Goal: Find specific page/section: Find specific page/section

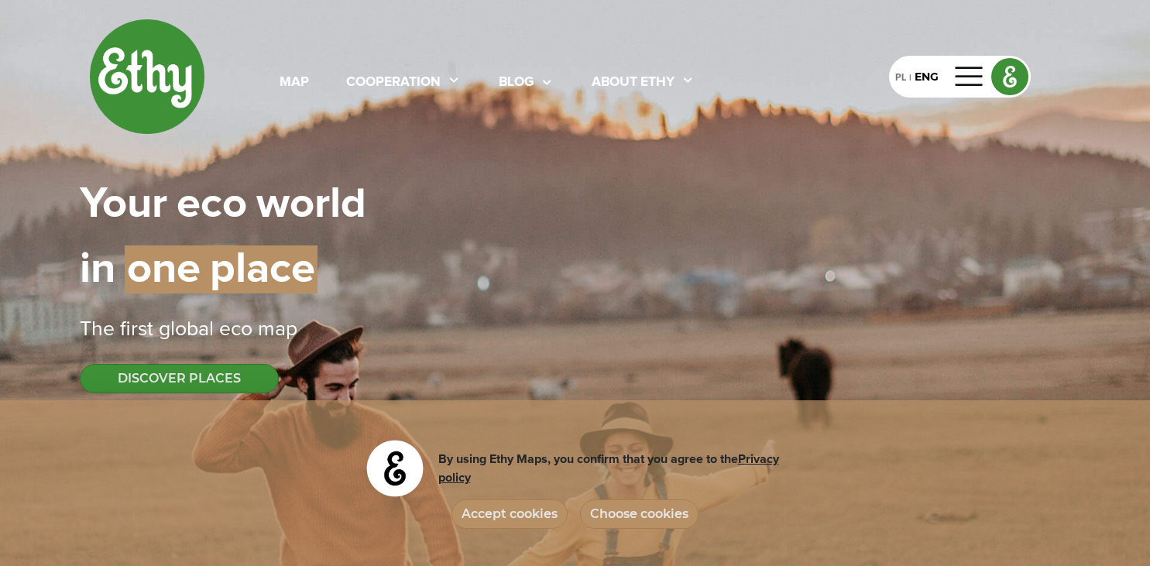
select select
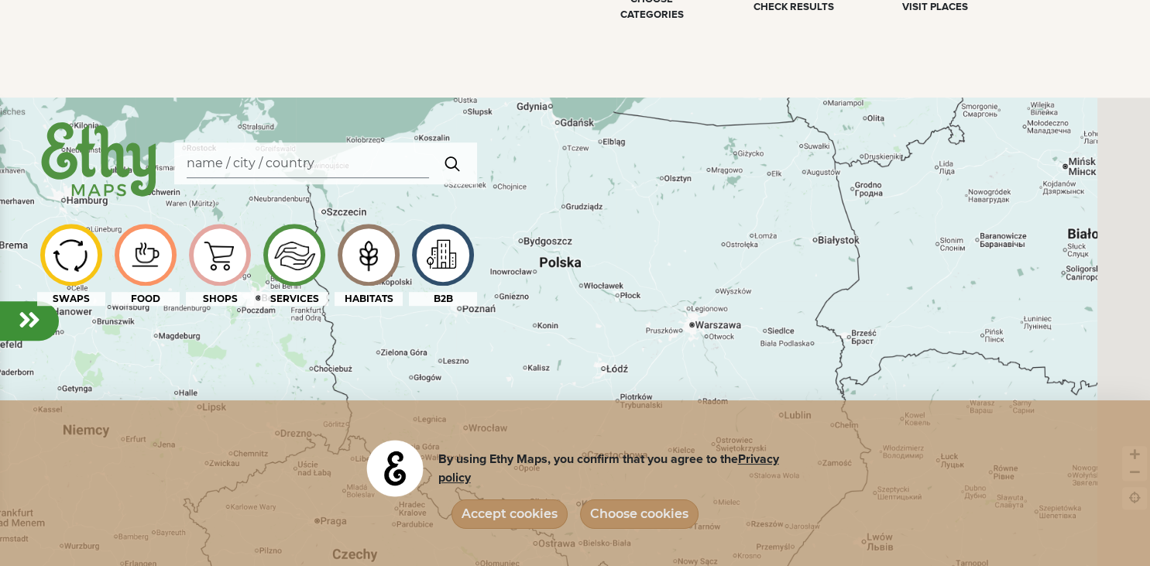
scroll to position [1145, 0]
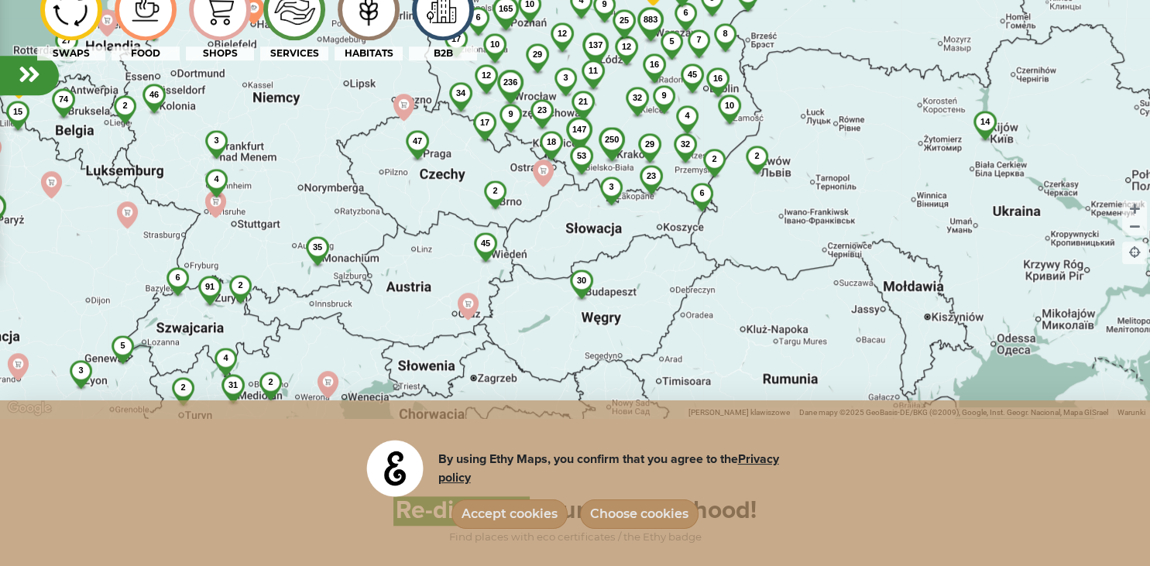
click at [640, 101] on span "32" at bounding box center [636, 97] width 9 height 9
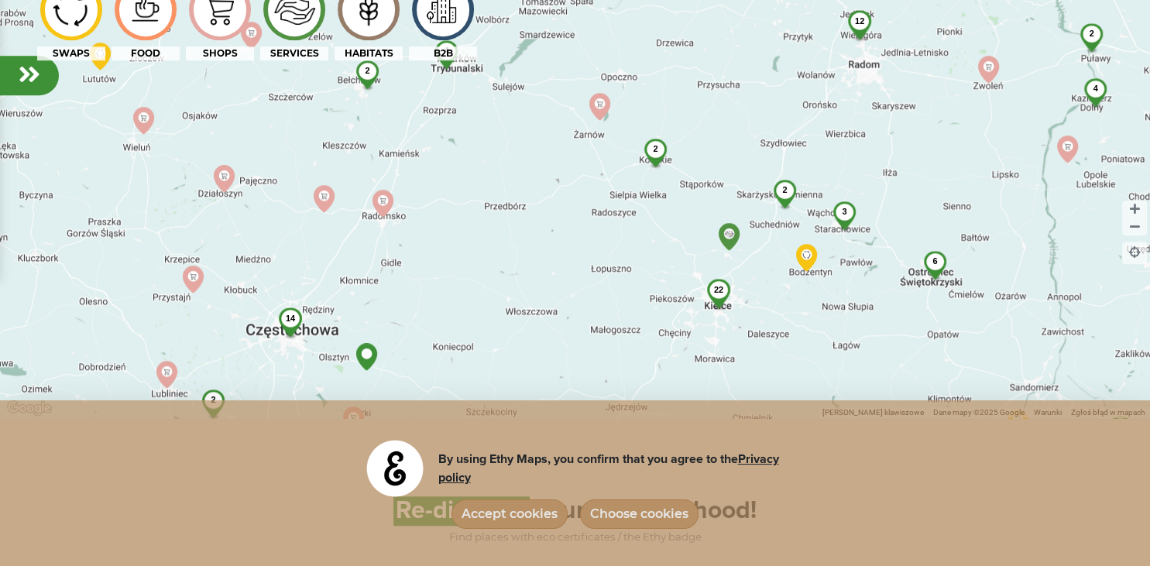
drag, startPoint x: 490, startPoint y: 94, endPoint x: 617, endPoint y: 252, distance: 202.7
click at [617, 256] on div "2 22 14 44 80 2 10 26 2 13 11 6 4 12 3 2 4 4 3 2 4 3 4 2 2 2 2 2 2 3" at bounding box center [575, 135] width 1150 height 566
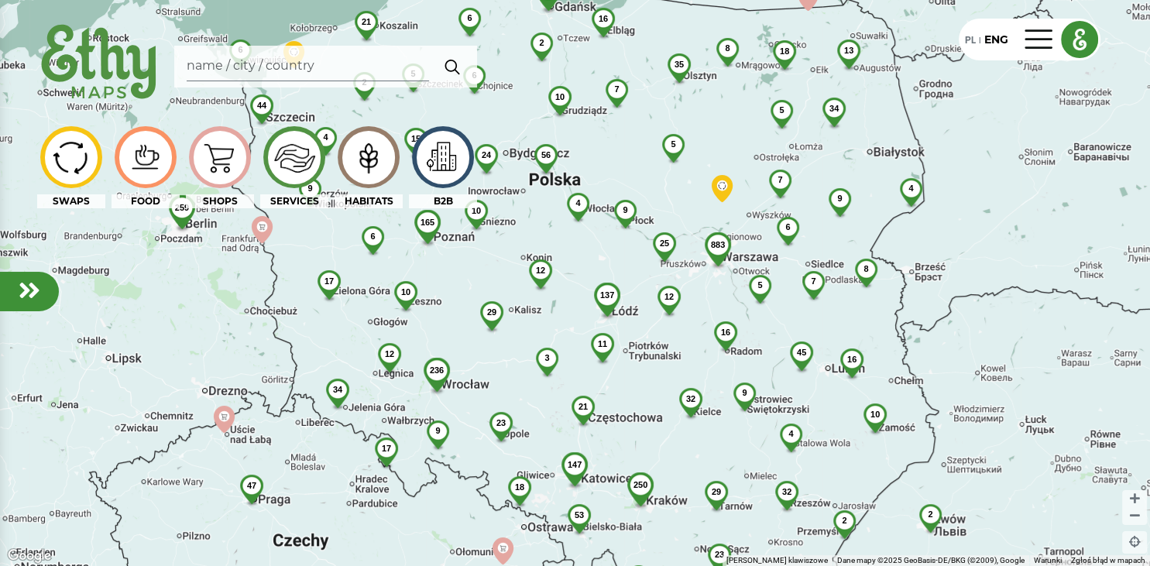
click at [692, 398] on span "32" at bounding box center [689, 398] width 9 height 9
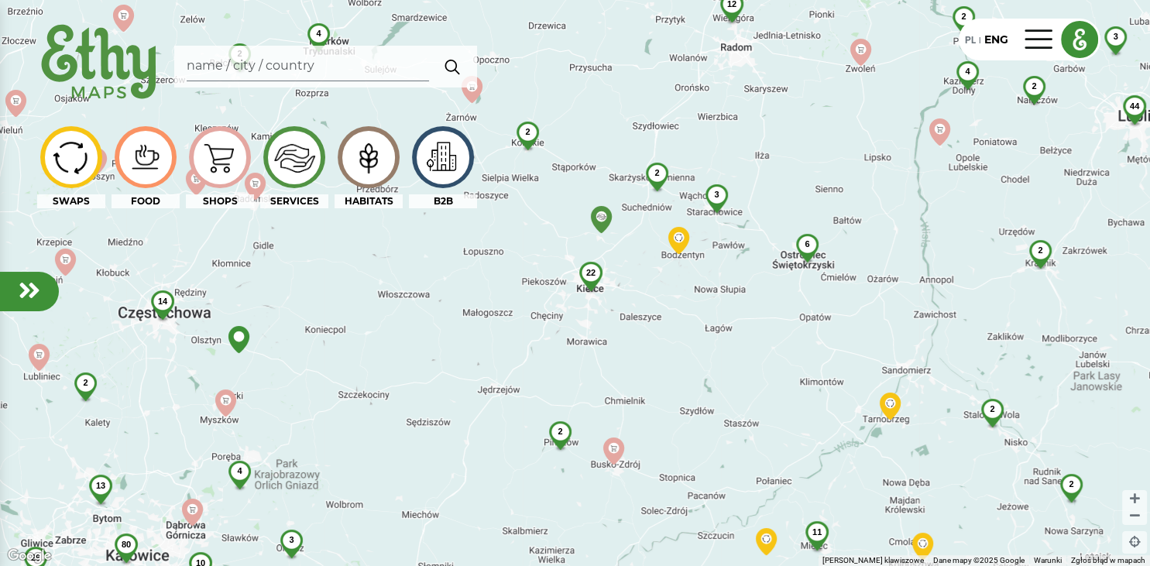
click at [593, 273] on span "22" at bounding box center [589, 272] width 9 height 9
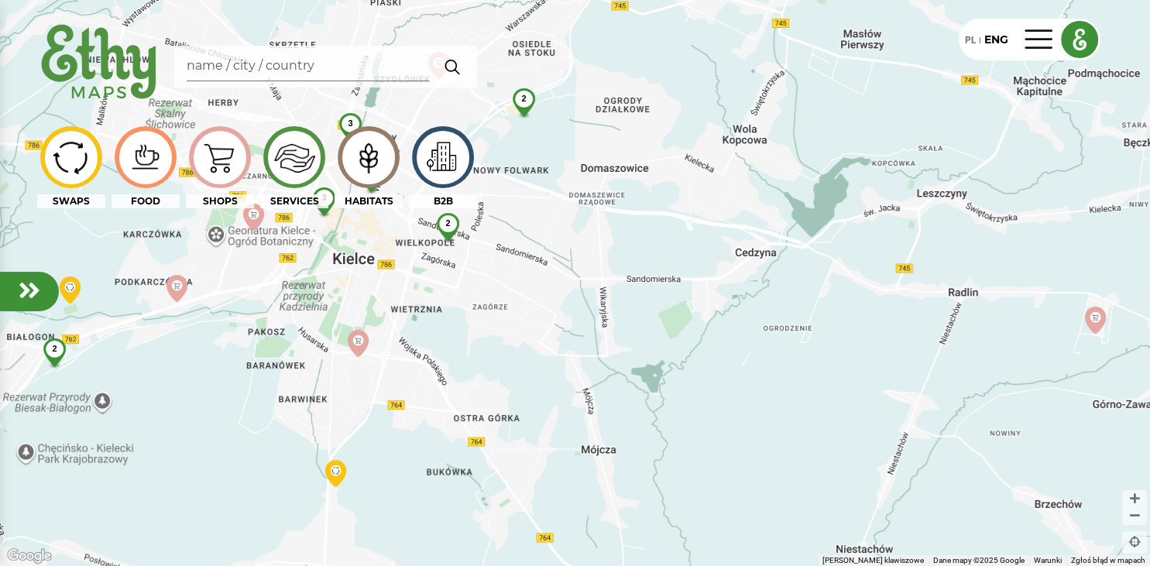
click at [522, 94] on span "2" at bounding box center [523, 98] width 5 height 9
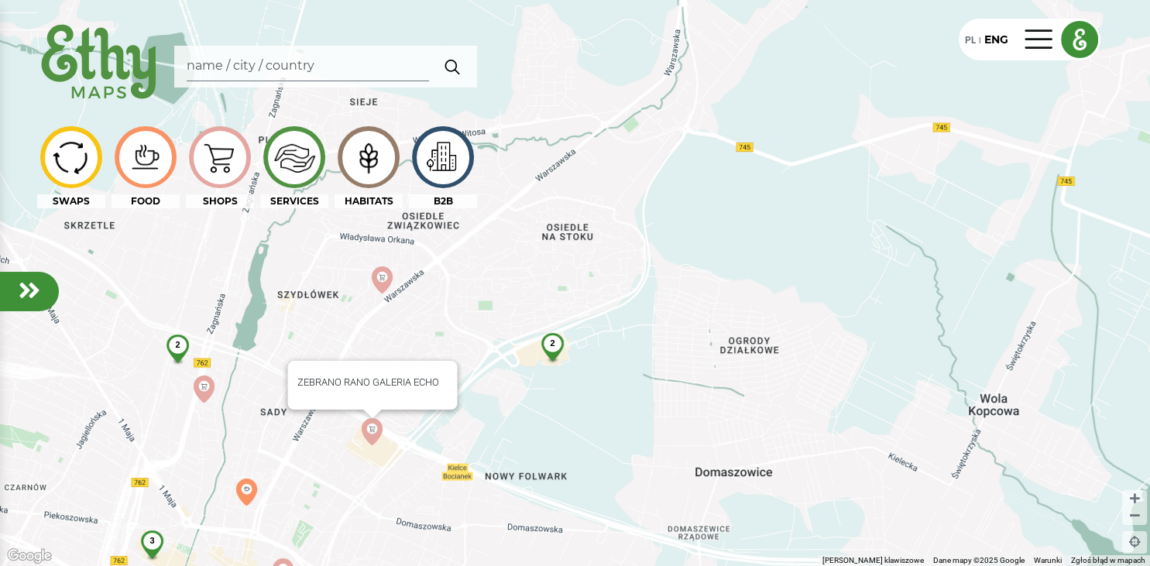
click at [373, 429] on img at bounding box center [372, 431] width 27 height 27
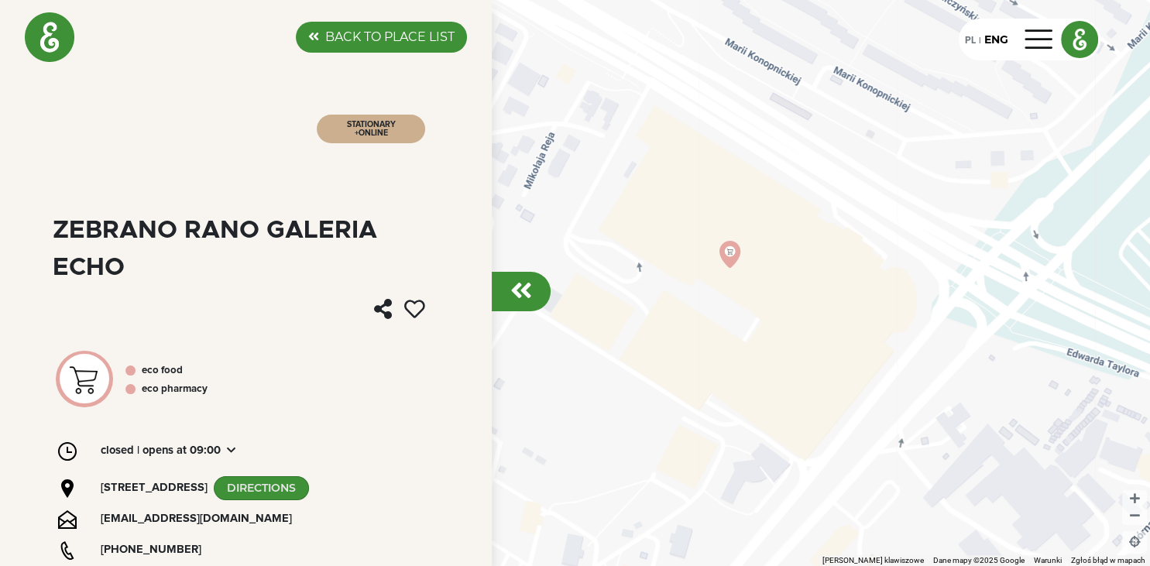
scroll to position [74, 0]
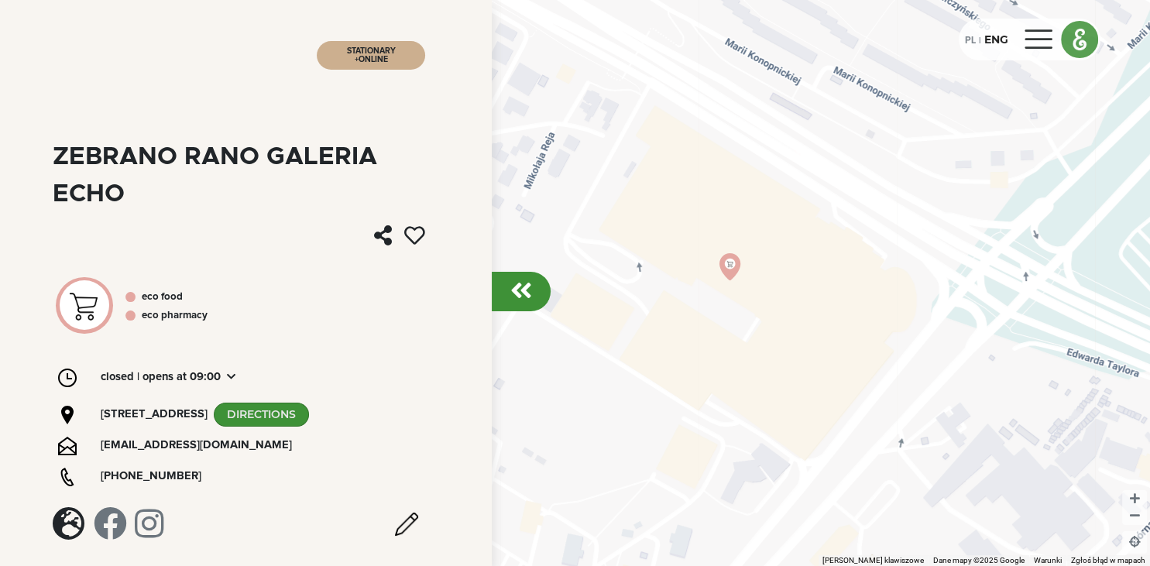
click at [966, 39] on div "PL" at bounding box center [970, 39] width 11 height 17
click at [519, 285] on em at bounding box center [521, 290] width 22 height 25
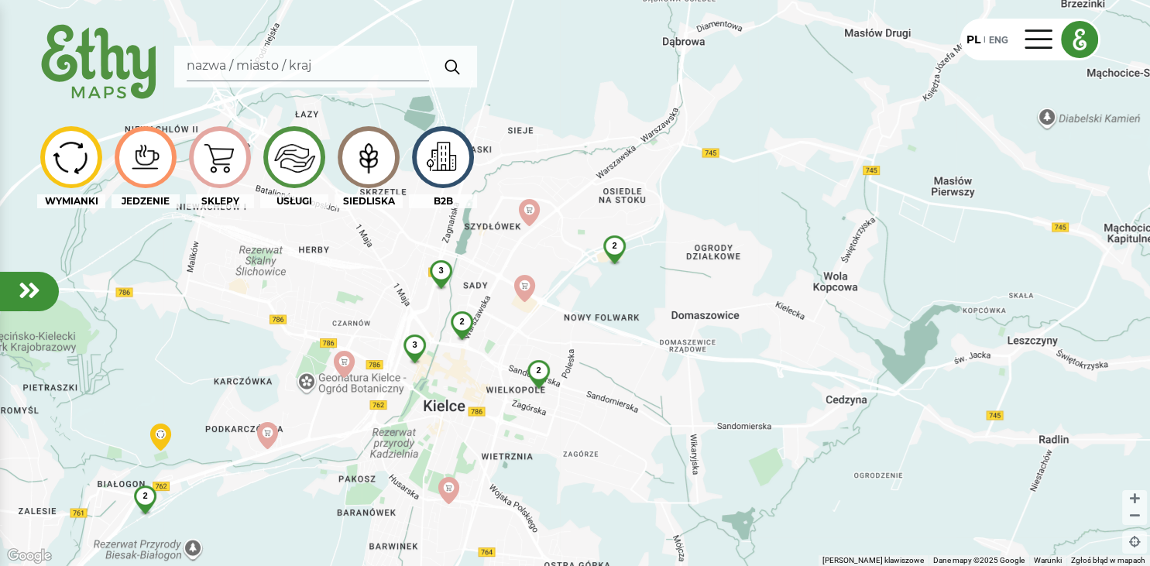
drag, startPoint x: 233, startPoint y: 320, endPoint x: 435, endPoint y: 287, distance: 204.7
click at [429, 291] on div "2 2 3 2 3 2" at bounding box center [575, 283] width 1150 height 566
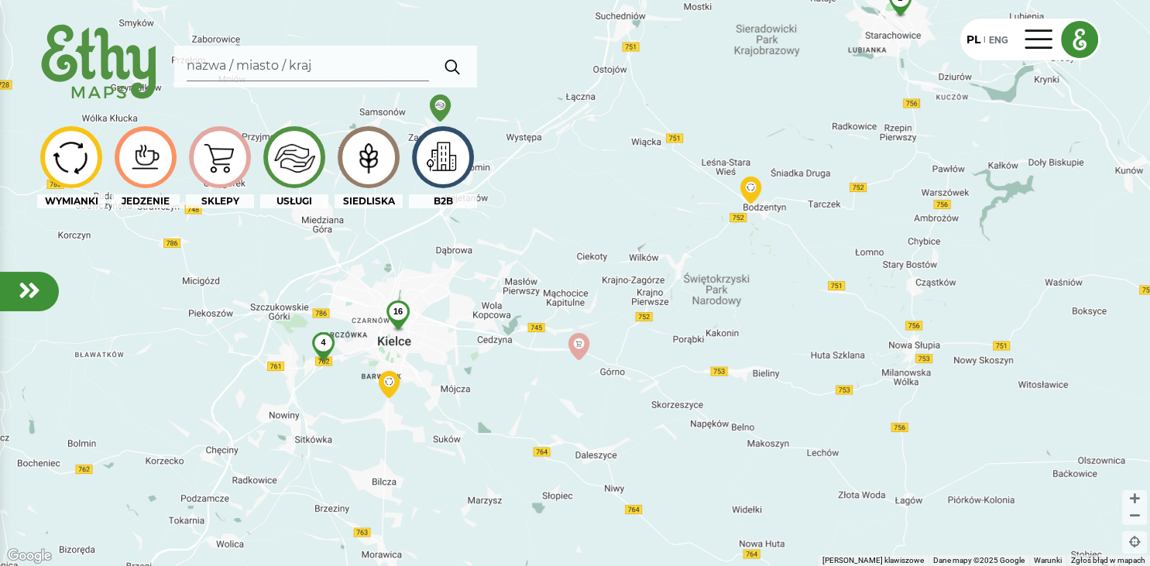
click at [73, 149] on img at bounding box center [71, 157] width 52 height 45
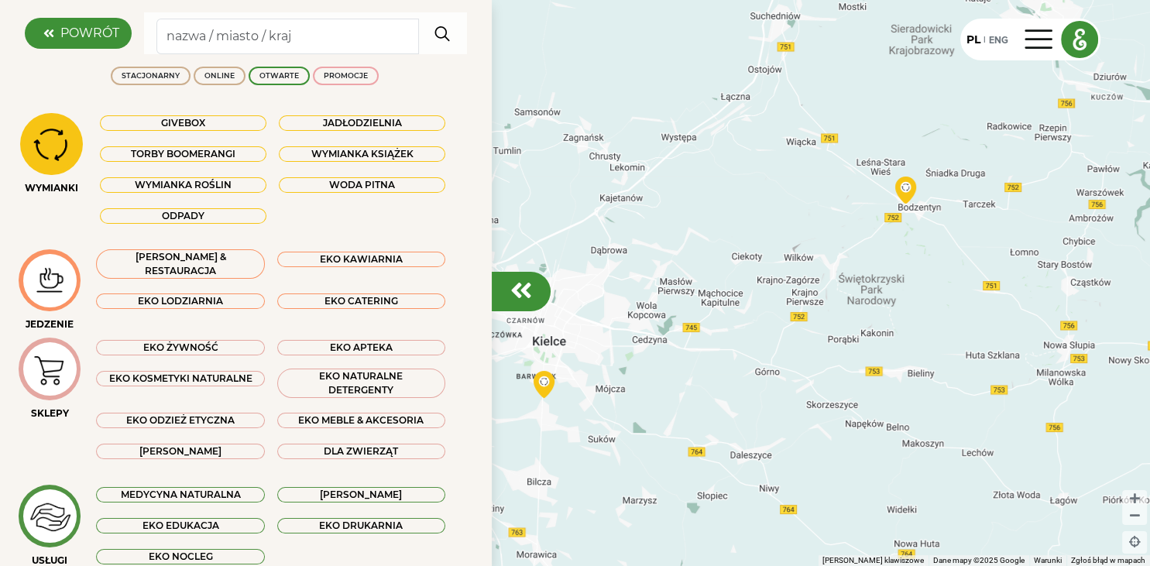
click at [530, 295] on em at bounding box center [521, 290] width 22 height 25
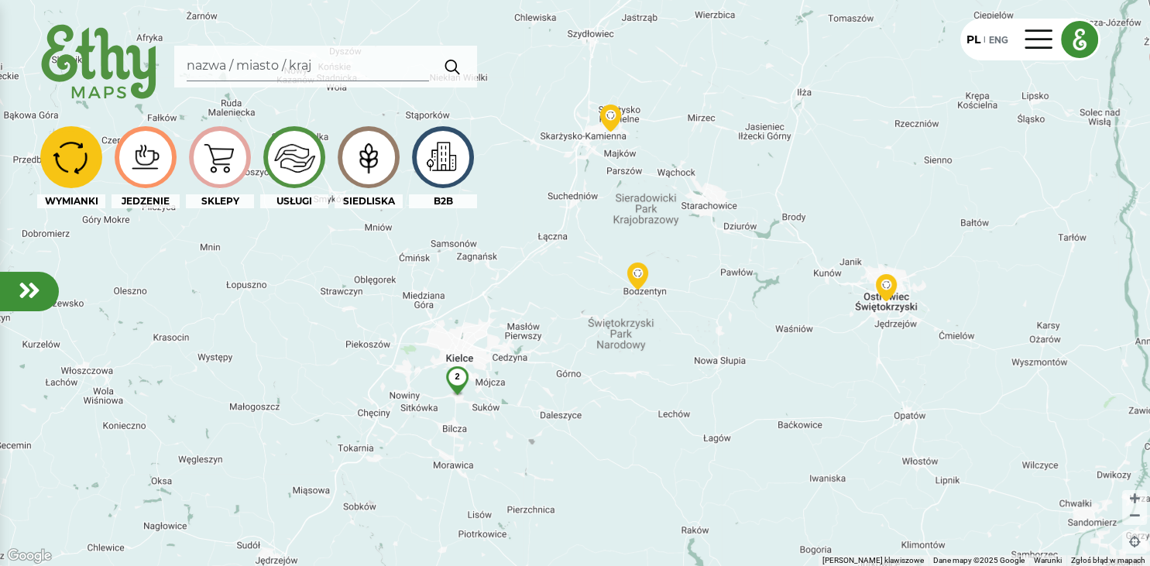
drag, startPoint x: 289, startPoint y: 345, endPoint x: 556, endPoint y: 307, distance: 269.8
click at [522, 316] on div "2" at bounding box center [575, 283] width 1150 height 566
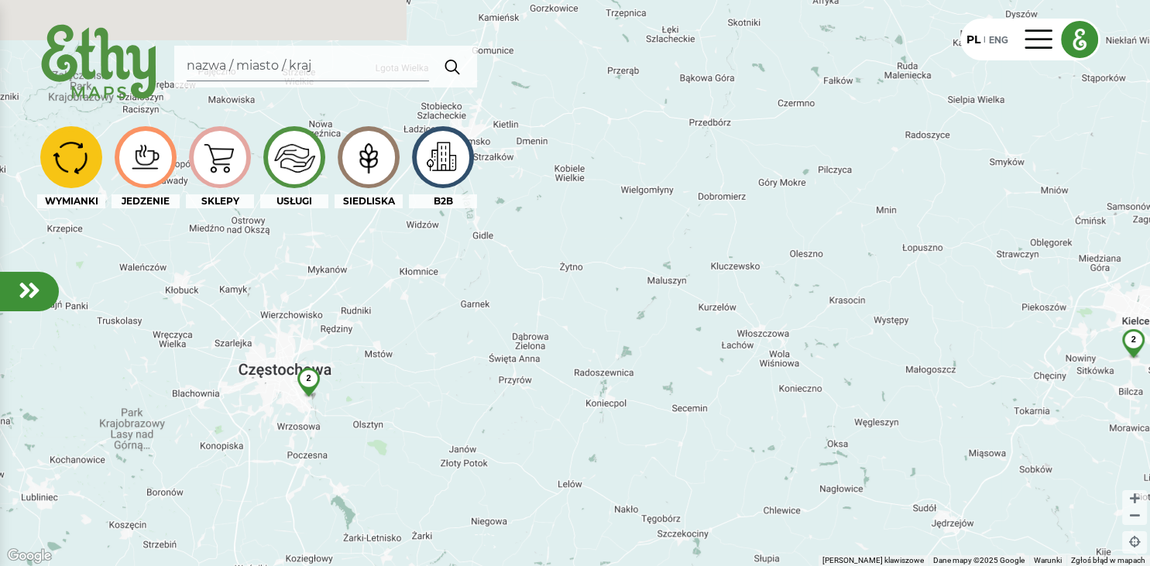
drag, startPoint x: 797, startPoint y: 213, endPoint x: 785, endPoint y: 262, distance: 50.1
click at [793, 241] on div "2 2" at bounding box center [575, 283] width 1150 height 566
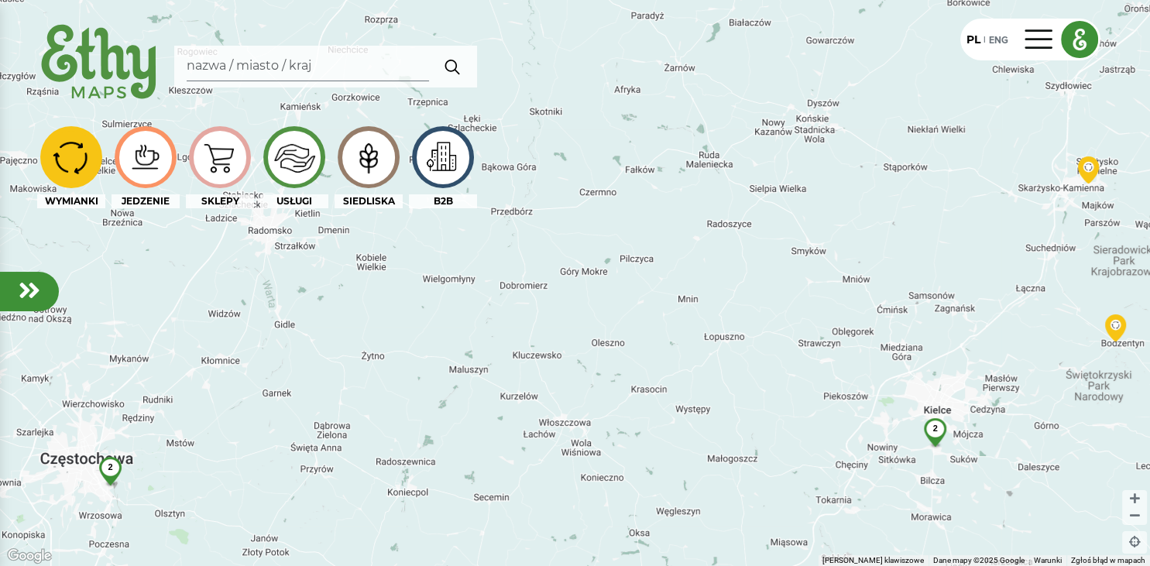
drag, startPoint x: 941, startPoint y: 268, endPoint x: 769, endPoint y: 254, distance: 172.5
click at [771, 256] on div "2 2" at bounding box center [575, 283] width 1150 height 566
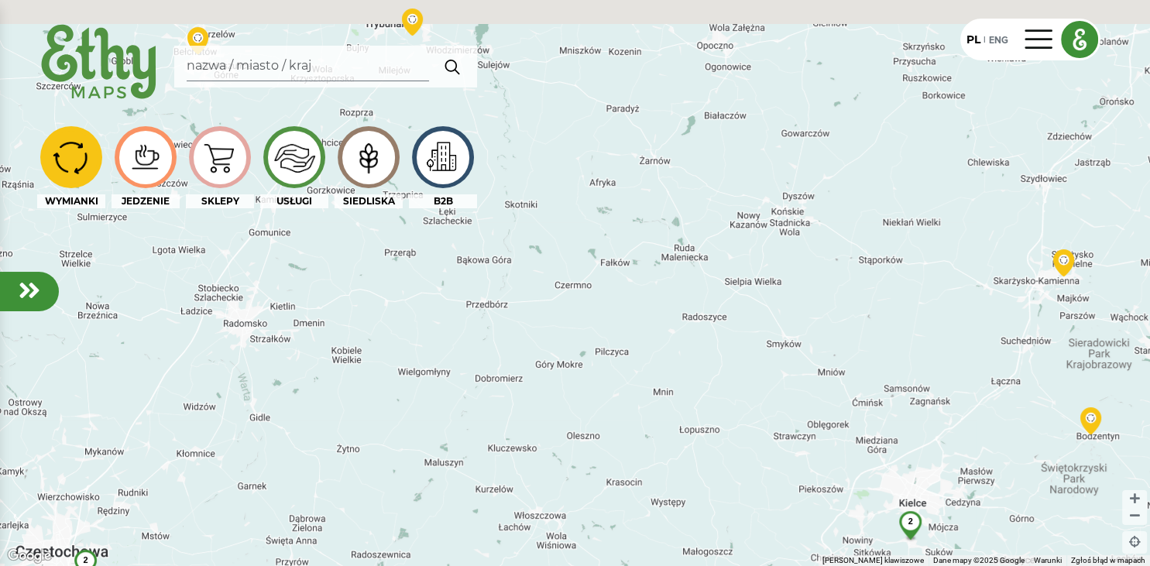
drag, startPoint x: 760, startPoint y: 231, endPoint x: 760, endPoint y: 309, distance: 78.2
click at [760, 308] on div "2 2" at bounding box center [575, 283] width 1150 height 566
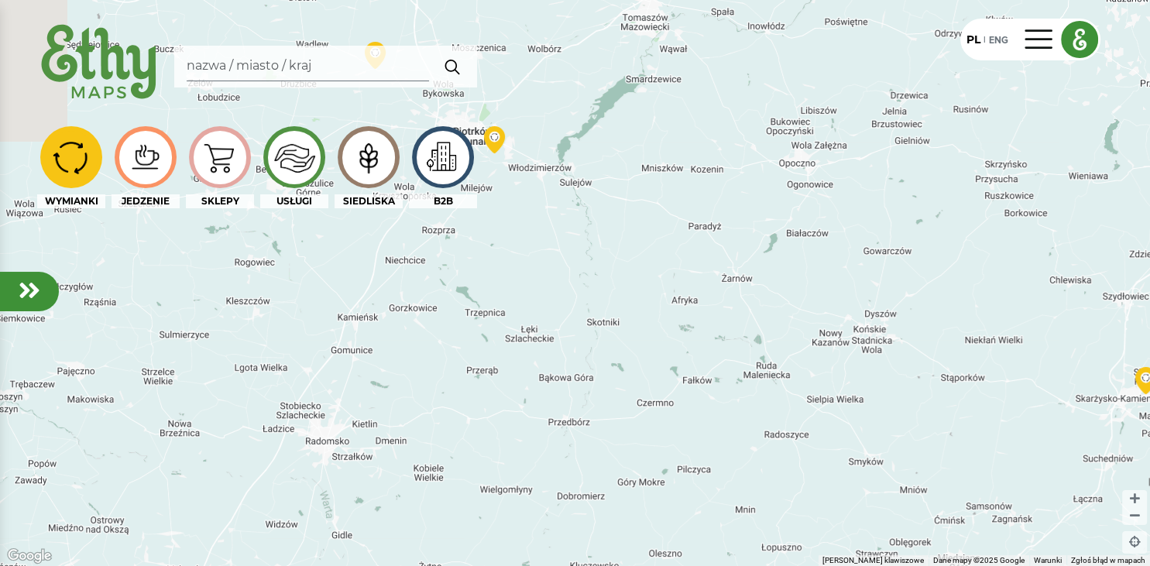
drag, startPoint x: 721, startPoint y: 247, endPoint x: 836, endPoint y: 413, distance: 201.9
click at [835, 407] on div "2 2" at bounding box center [575, 283] width 1150 height 566
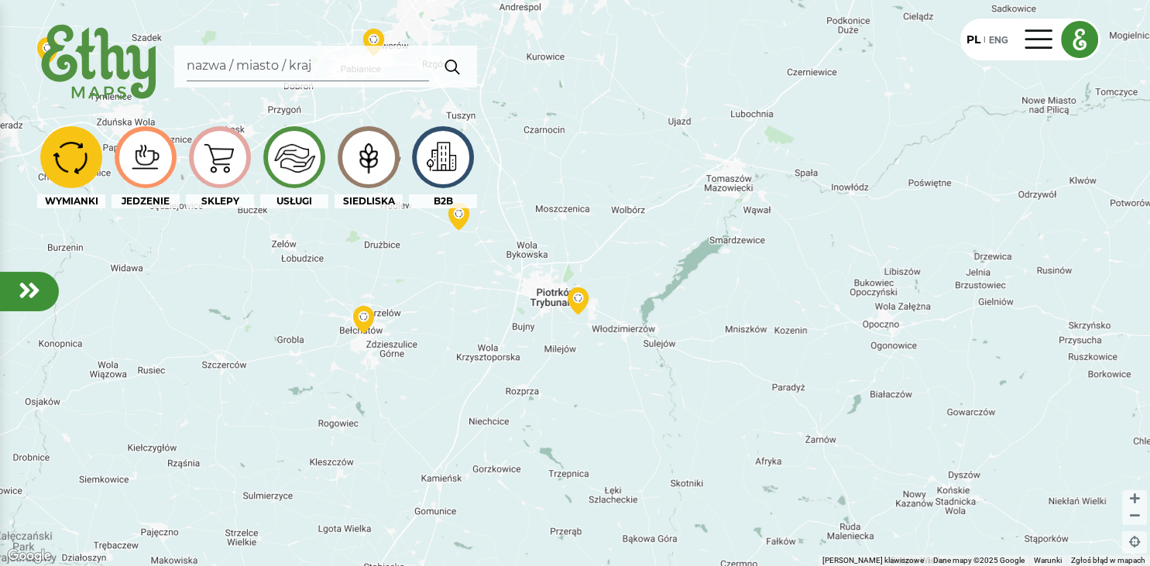
drag, startPoint x: 897, startPoint y: 318, endPoint x: 822, endPoint y: 235, distance: 111.8
click at [839, 252] on div "2 2 5" at bounding box center [575, 283] width 1150 height 566
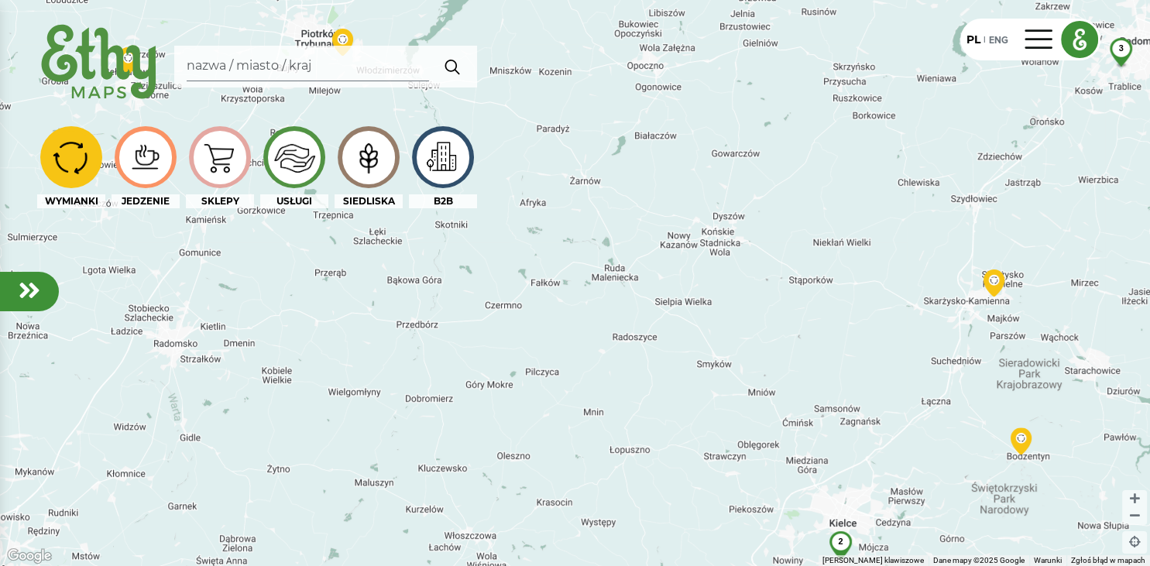
drag, startPoint x: 847, startPoint y: 341, endPoint x: 608, endPoint y: 120, distance: 326.0
click at [671, 197] on div "2 2 3 5" at bounding box center [575, 283] width 1150 height 566
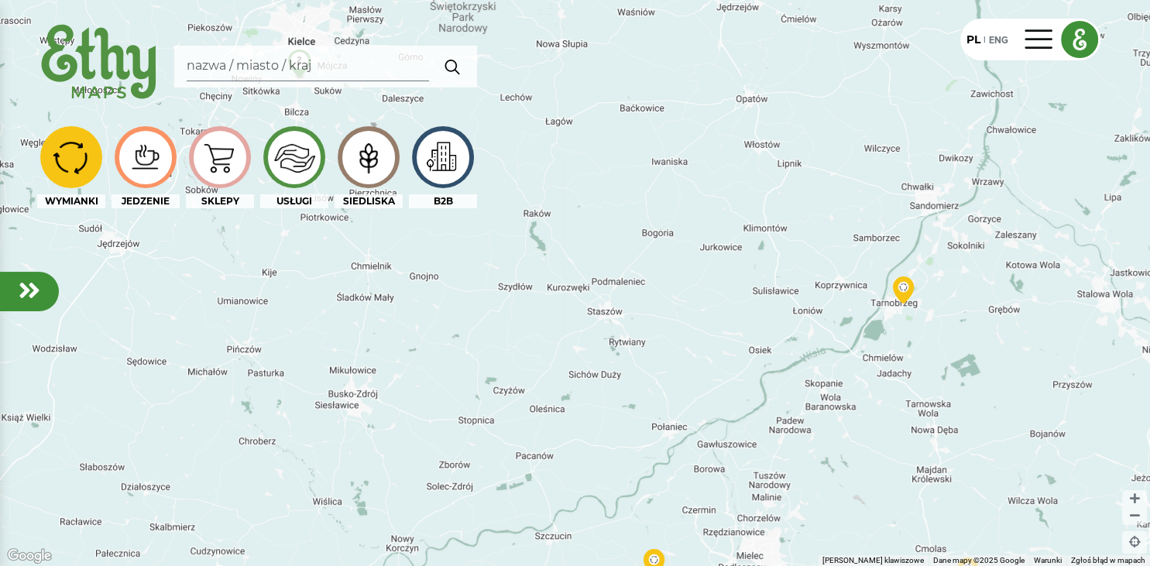
drag, startPoint x: 603, startPoint y: 302, endPoint x: 863, endPoint y: 345, distance: 263.8
click at [863, 345] on div "2 2 3 5" at bounding box center [575, 283] width 1150 height 566
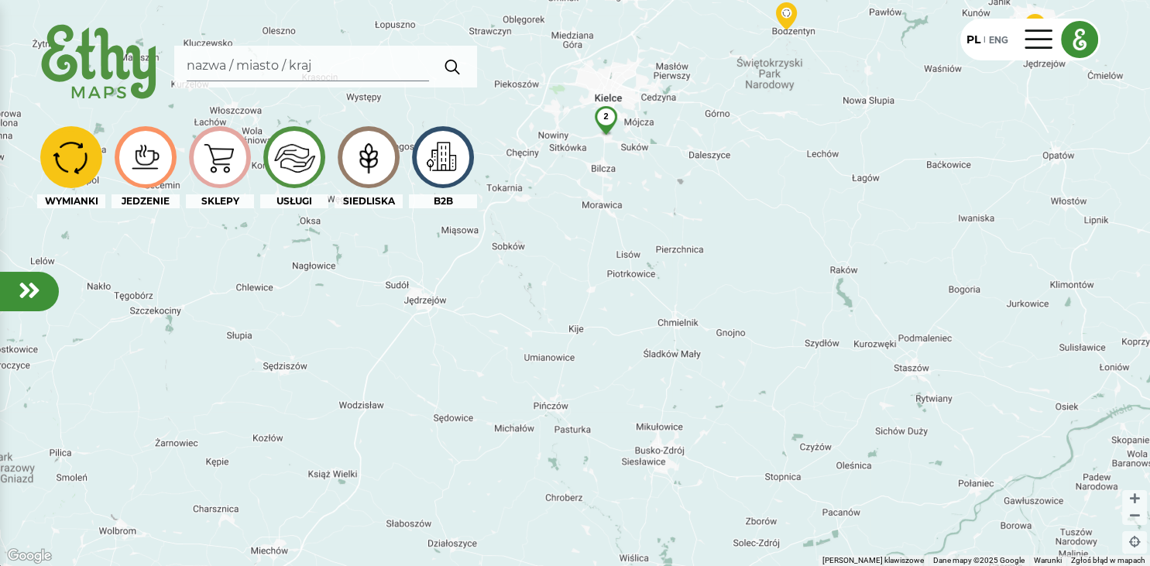
click at [98, 46] on img at bounding box center [99, 63] width 125 height 89
click at [77, 138] on img at bounding box center [71, 157] width 52 height 45
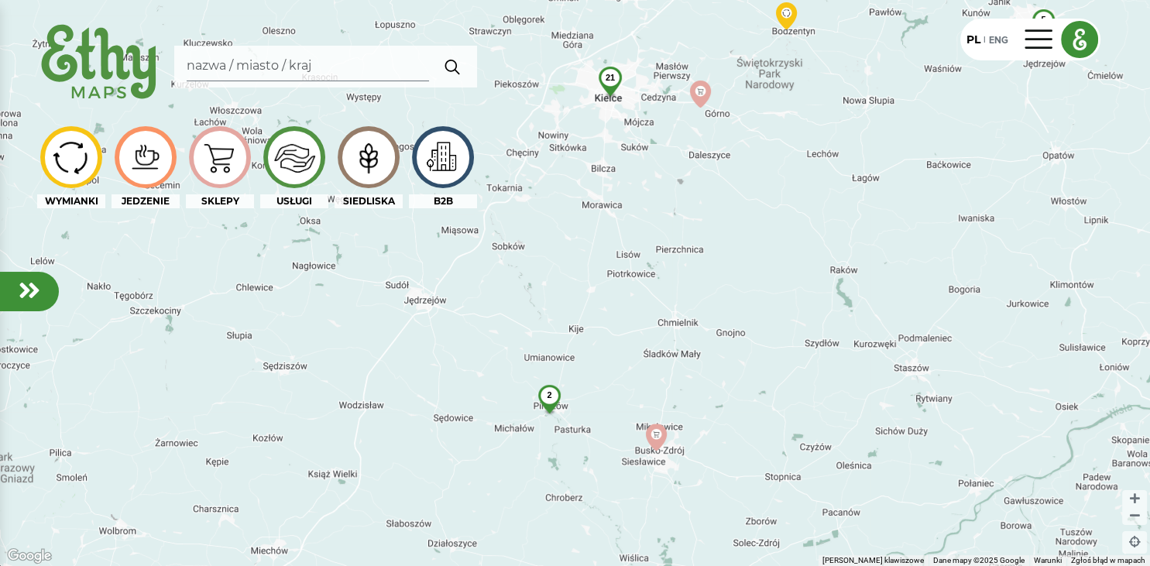
click at [372, 146] on img at bounding box center [368, 157] width 52 height 50
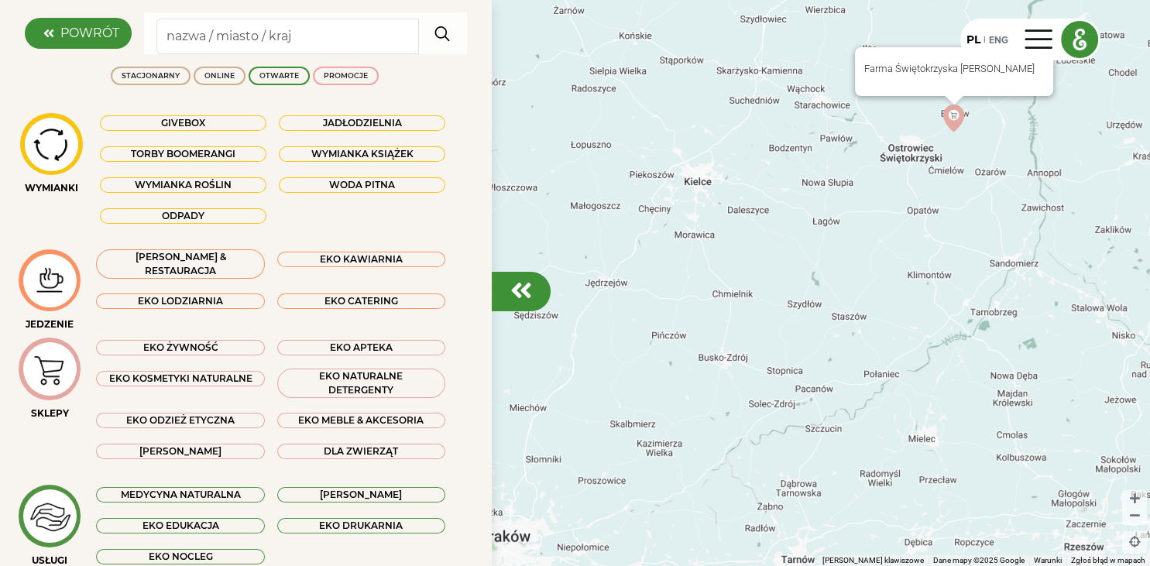
click at [955, 122] on img at bounding box center [953, 118] width 27 height 27
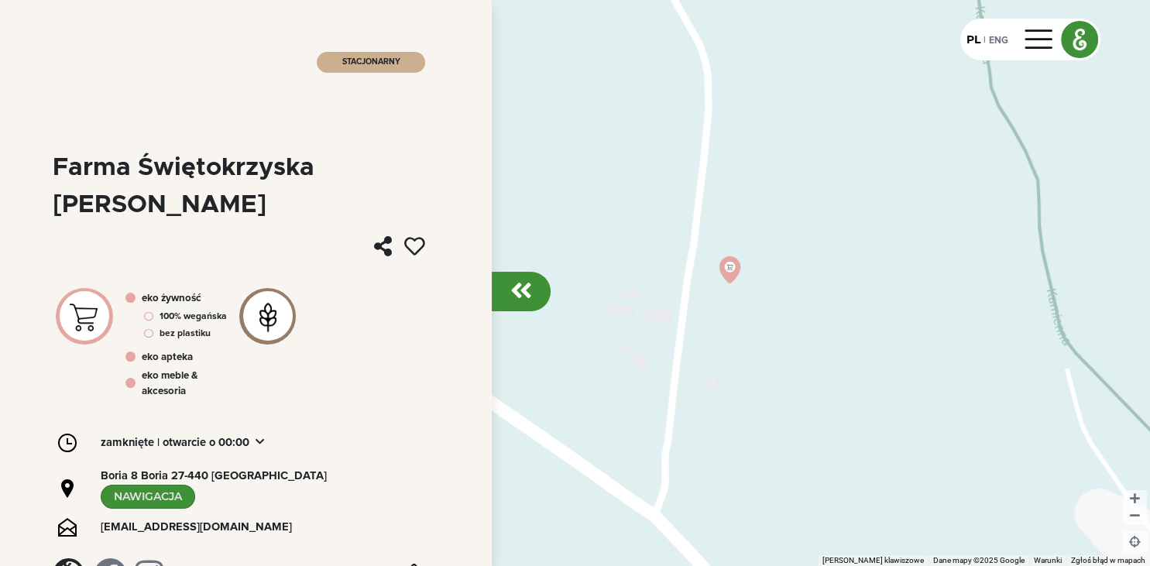
scroll to position [97, 0]
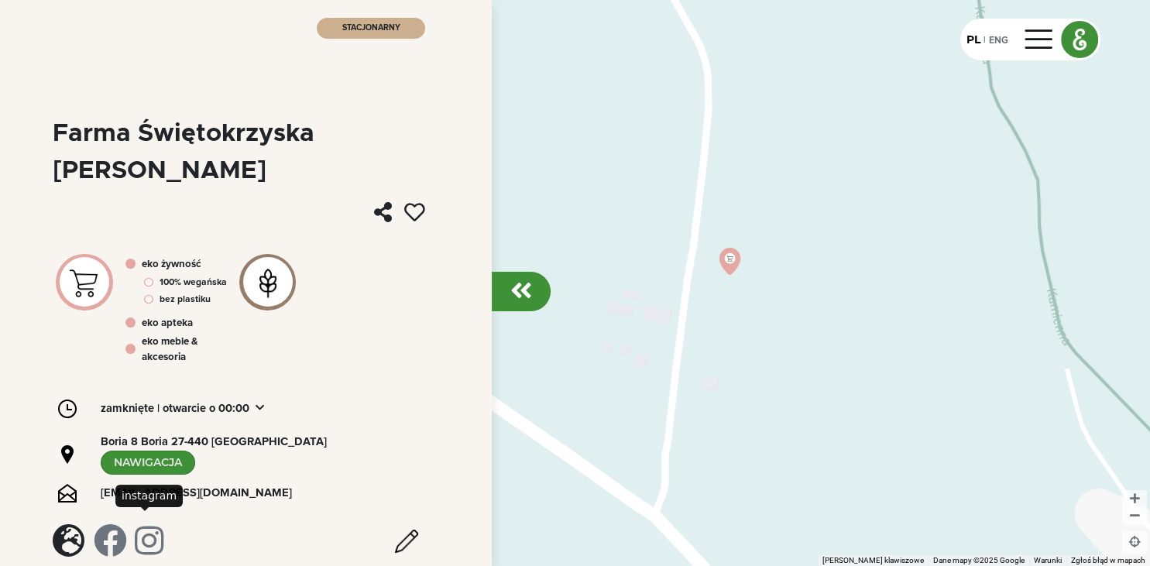
click at [139, 524] on em at bounding box center [149, 540] width 29 height 33
click at [147, 524] on em at bounding box center [149, 540] width 29 height 33
click at [117, 528] on em at bounding box center [110, 540] width 33 height 33
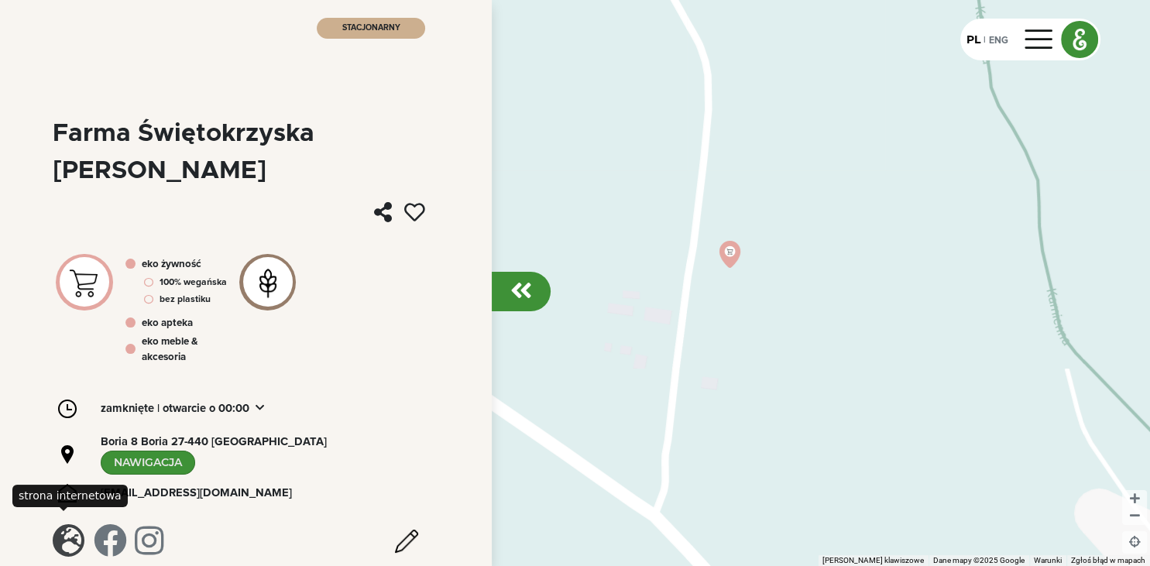
click at [63, 524] on em at bounding box center [69, 540] width 32 height 33
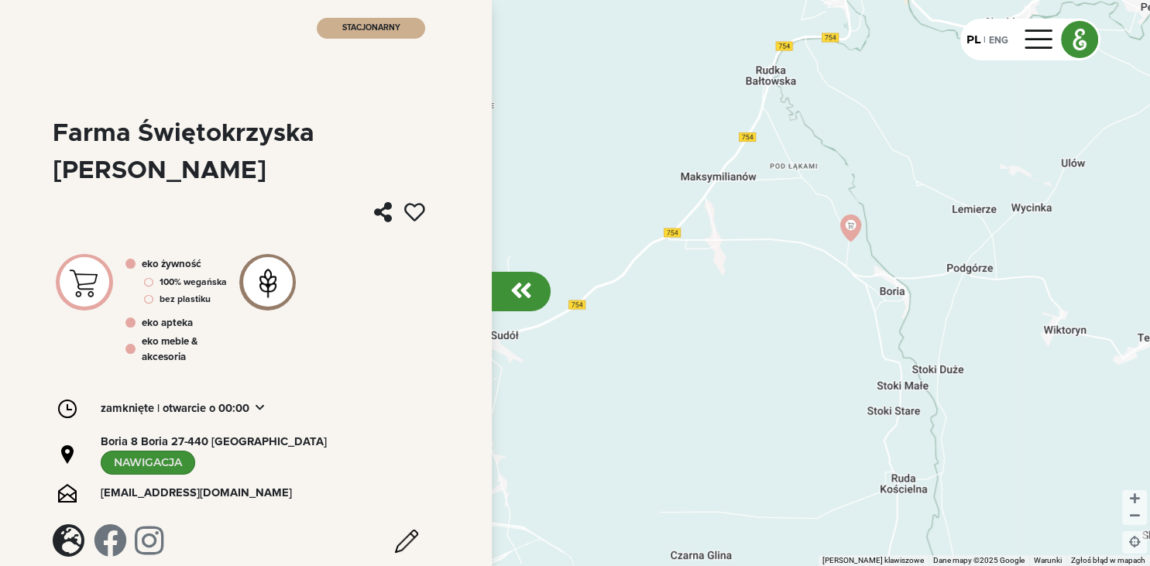
drag, startPoint x: 602, startPoint y: 256, endPoint x: 725, endPoint y: 266, distance: 123.6
click at [725, 266] on div at bounding box center [575, 283] width 1150 height 566
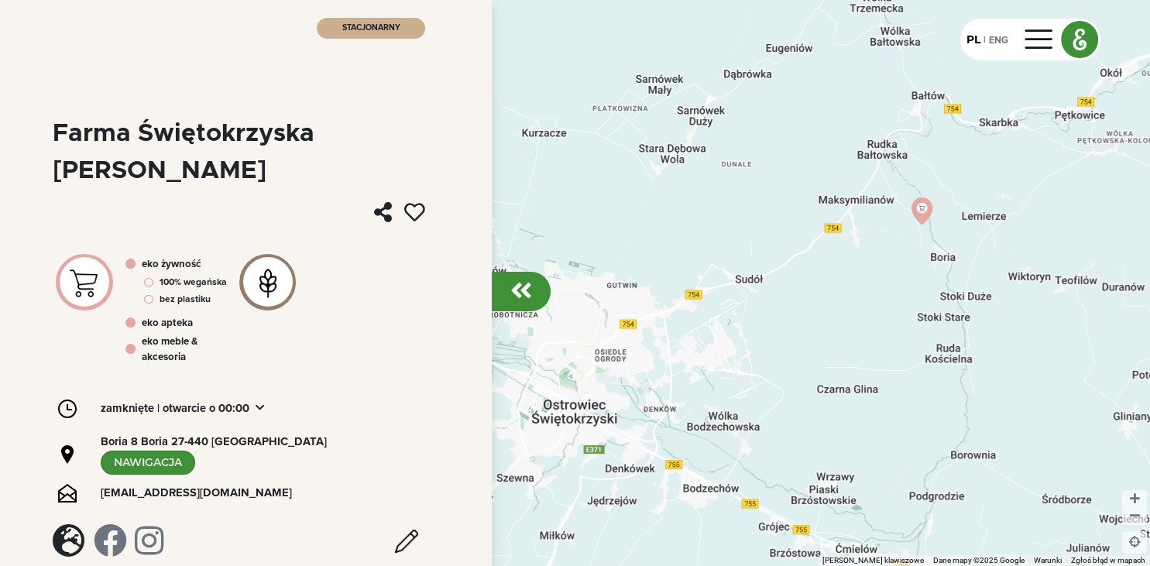
drag, startPoint x: 636, startPoint y: 338, endPoint x: 800, endPoint y: 310, distance: 166.5
click at [800, 310] on div at bounding box center [575, 283] width 1150 height 566
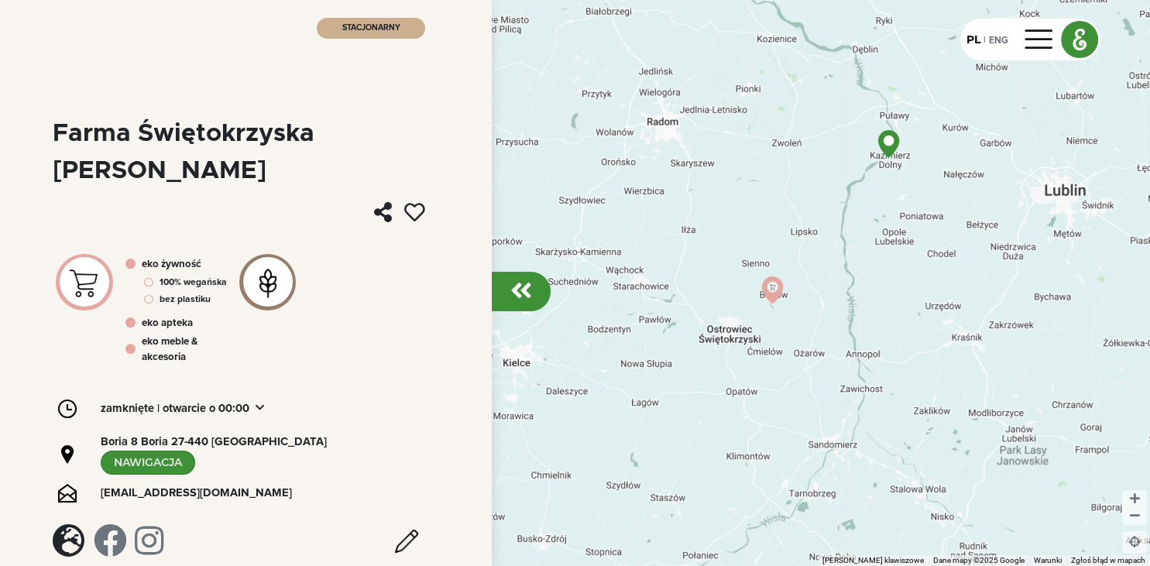
click at [513, 293] on em at bounding box center [521, 290] width 22 height 25
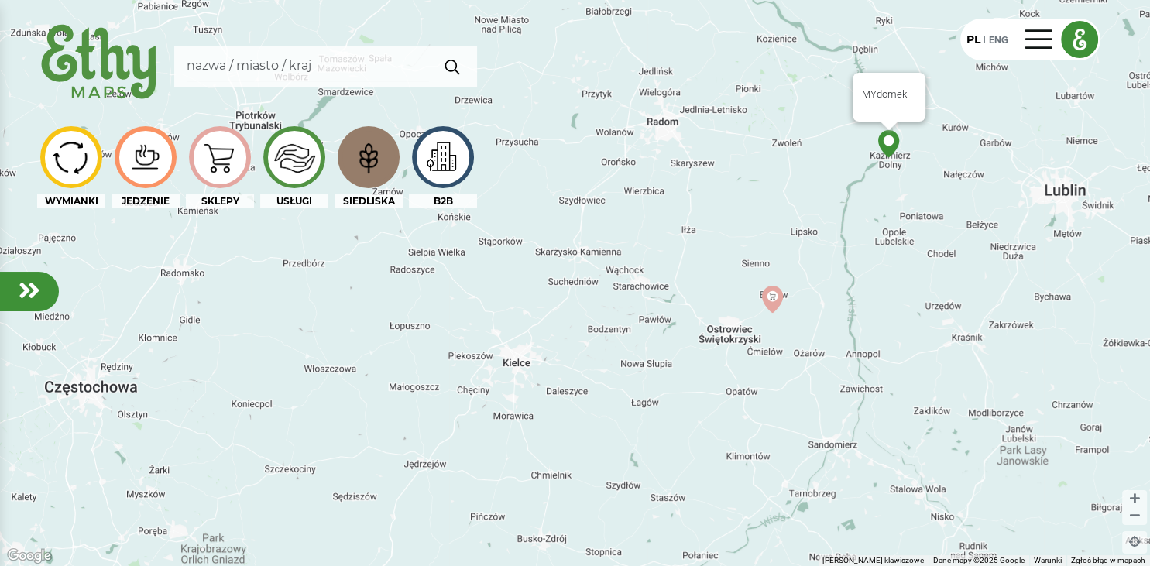
click at [891, 136] on img at bounding box center [888, 143] width 27 height 27
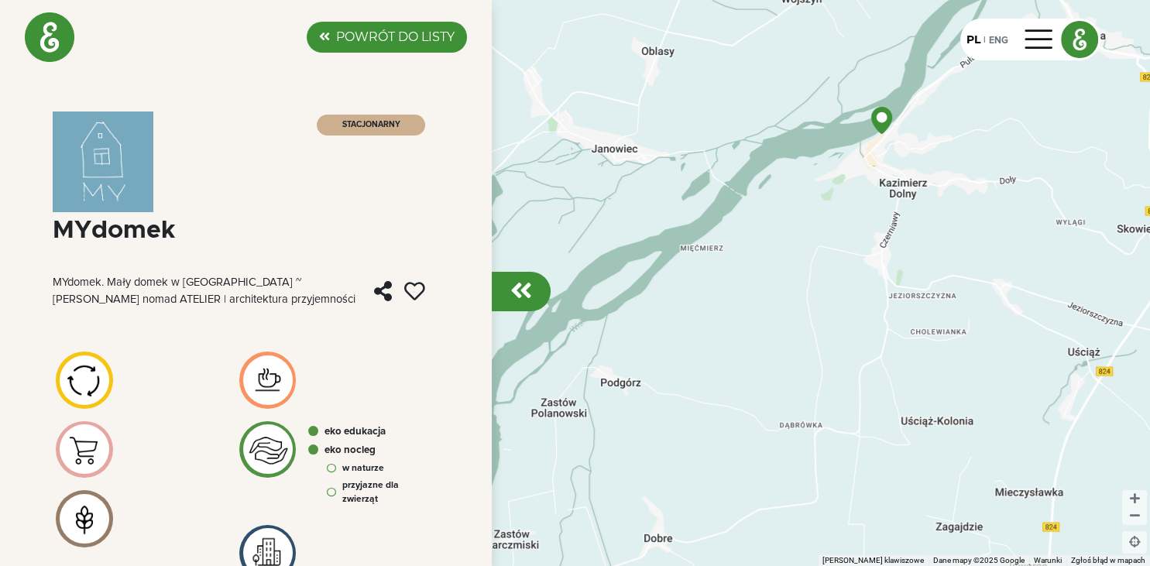
click at [525, 289] on em at bounding box center [521, 290] width 22 height 25
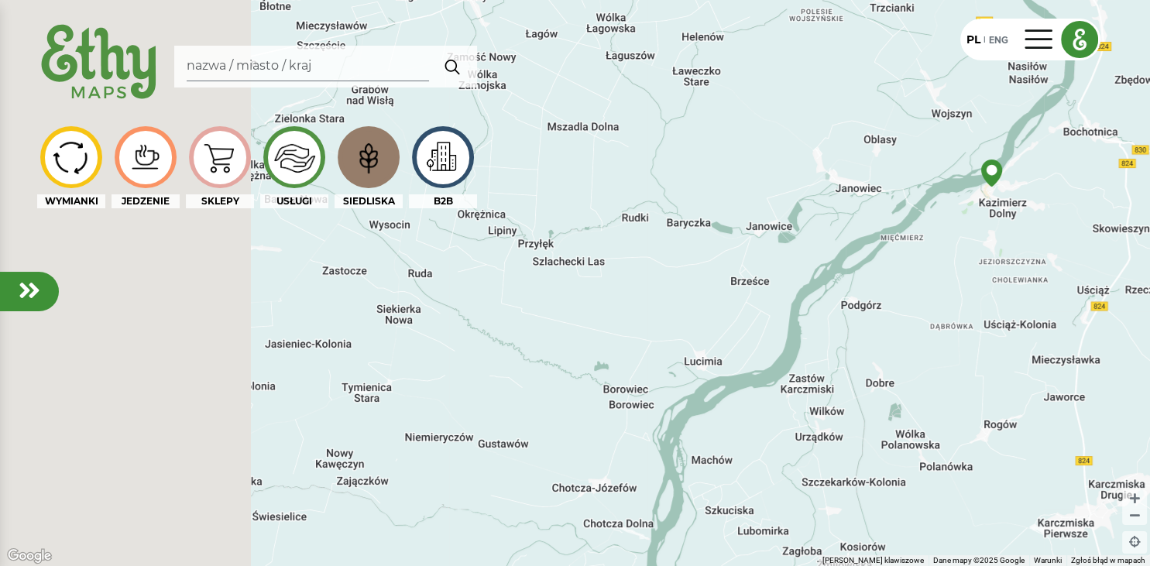
drag, startPoint x: 361, startPoint y: 338, endPoint x: 650, endPoint y: 282, distance: 294.3
click at [664, 300] on div at bounding box center [575, 283] width 1150 height 566
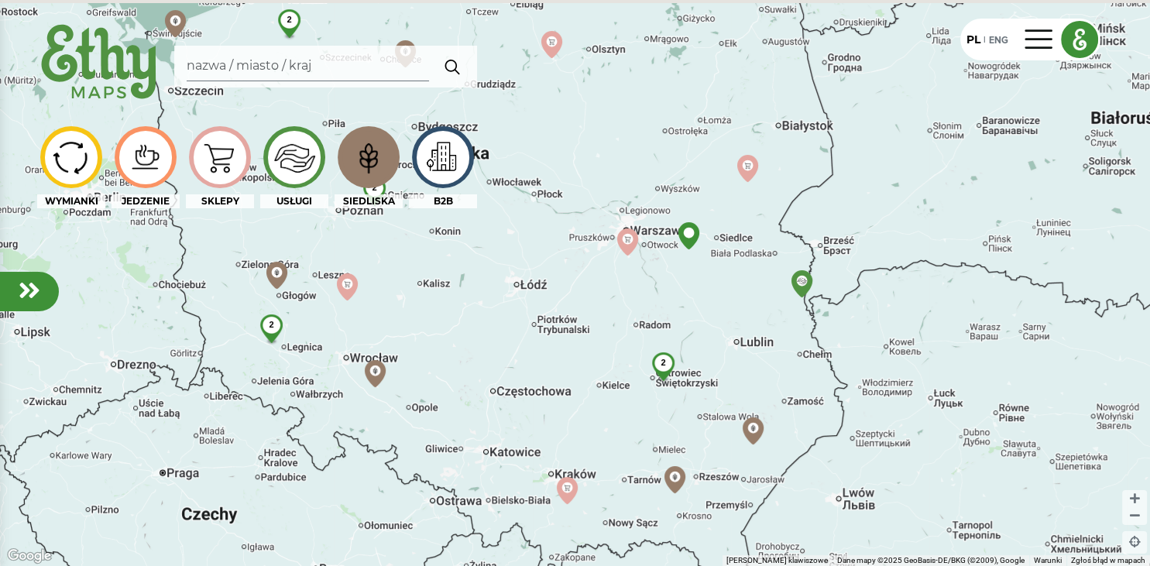
drag, startPoint x: 503, startPoint y: 285, endPoint x: 577, endPoint y: 357, distance: 102.9
click at [575, 357] on div "2 2 2 2" at bounding box center [575, 283] width 1150 height 566
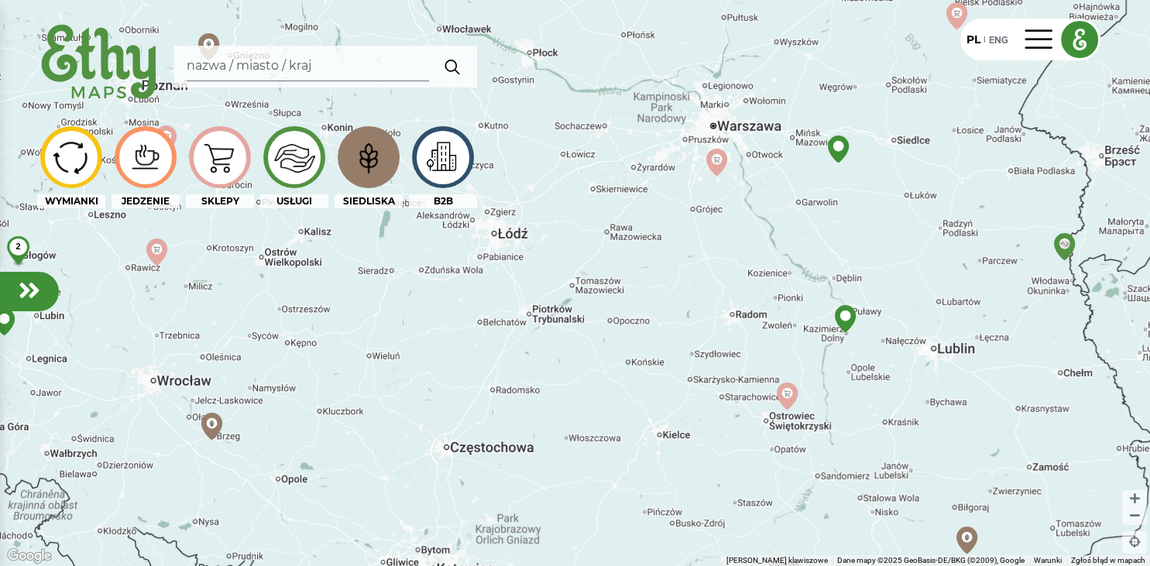
click at [437, 158] on img at bounding box center [443, 158] width 52 height 46
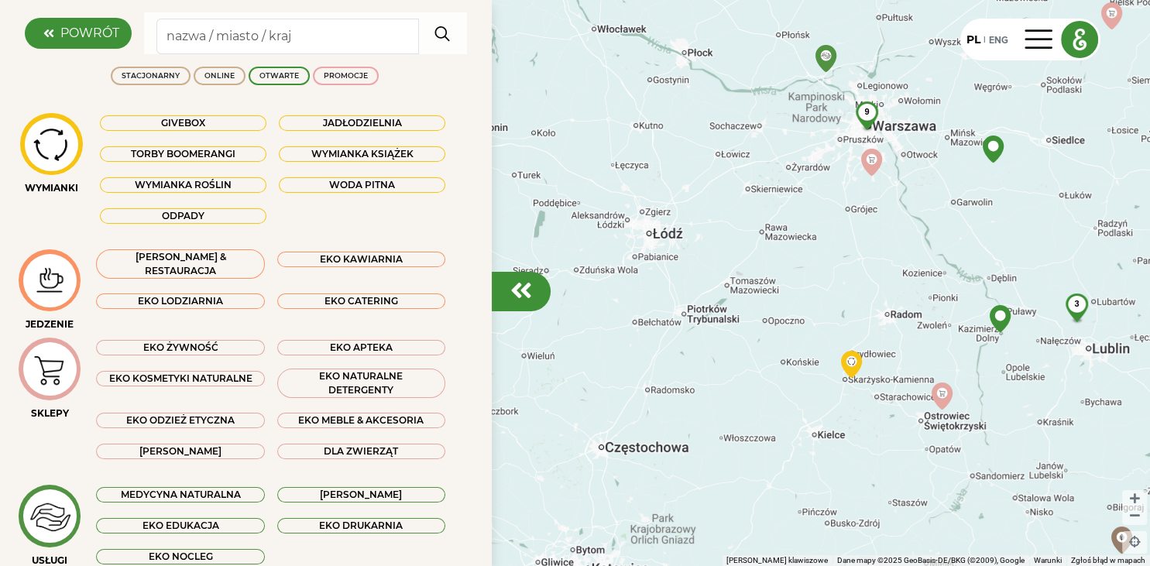
drag, startPoint x: 522, startPoint y: 293, endPoint x: 532, endPoint y: 293, distance: 10.1
click at [522, 293] on em at bounding box center [521, 290] width 22 height 25
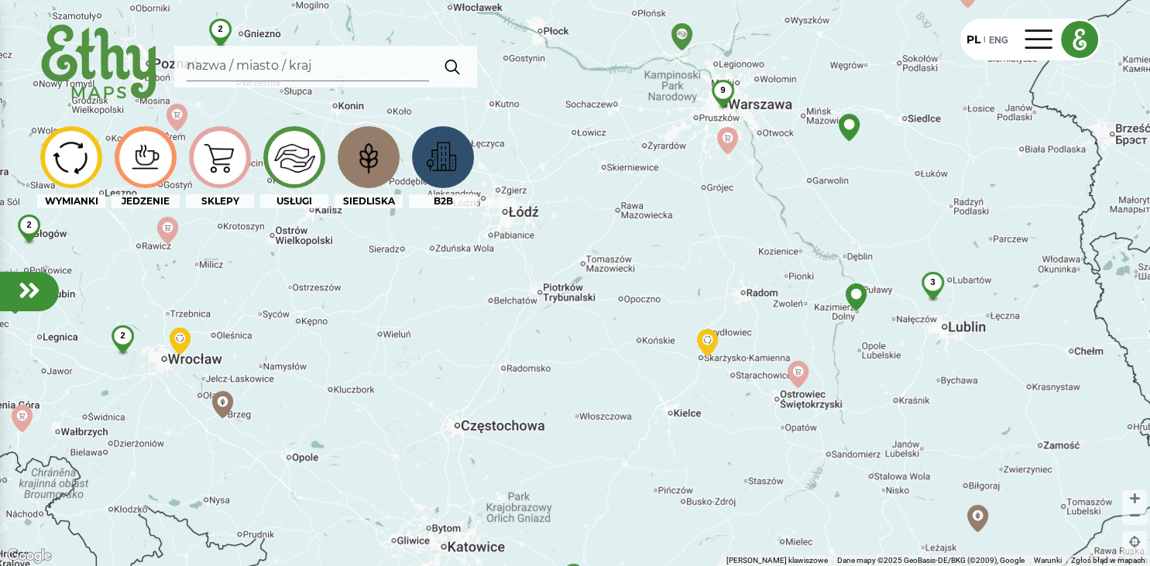
drag, startPoint x: 780, startPoint y: 407, endPoint x: 590, endPoint y: 379, distance: 191.8
click at [590, 379] on div "2 2 9 2 3" at bounding box center [575, 283] width 1150 height 566
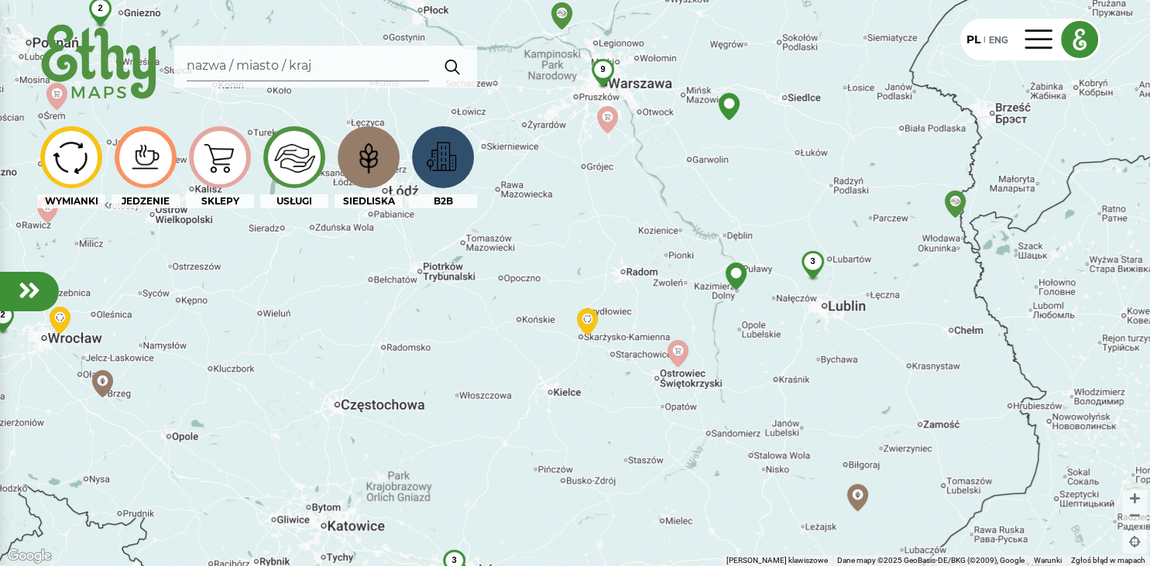
click at [371, 146] on img at bounding box center [368, 157] width 52 height 50
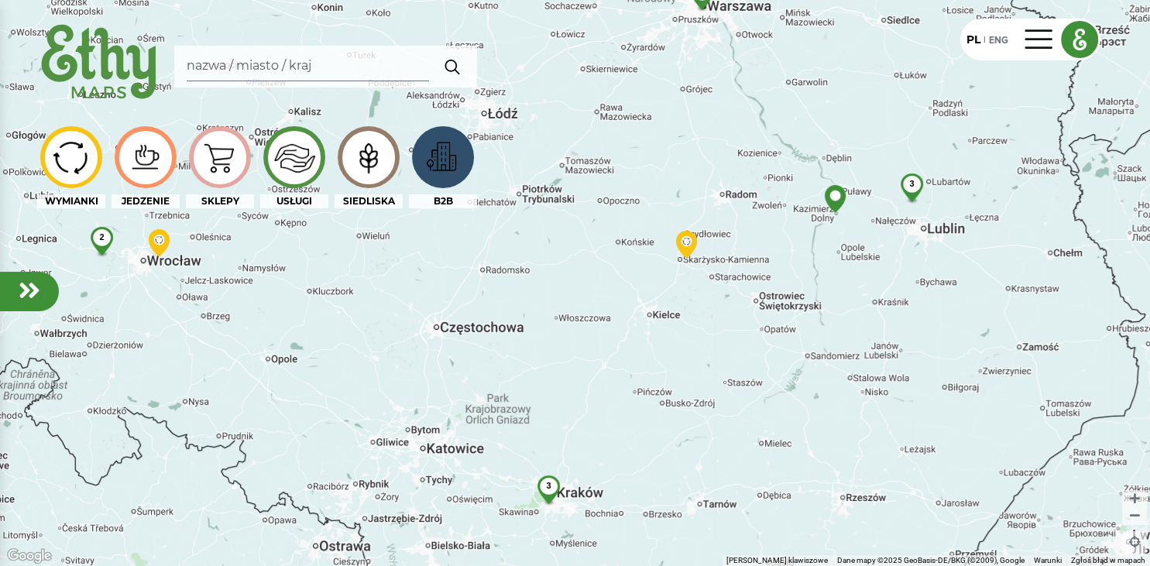
drag, startPoint x: 643, startPoint y: 426, endPoint x: 736, endPoint y: 358, distance: 114.6
click at [736, 358] on div "9 2 3 3" at bounding box center [575, 283] width 1150 height 566
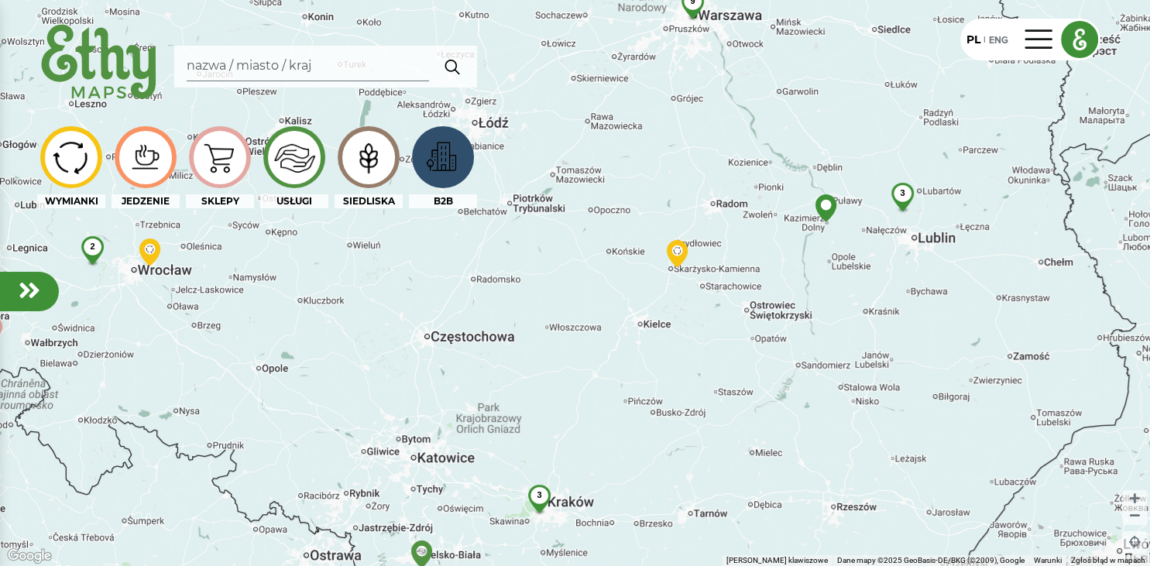
click at [454, 150] on img at bounding box center [443, 158] width 52 height 46
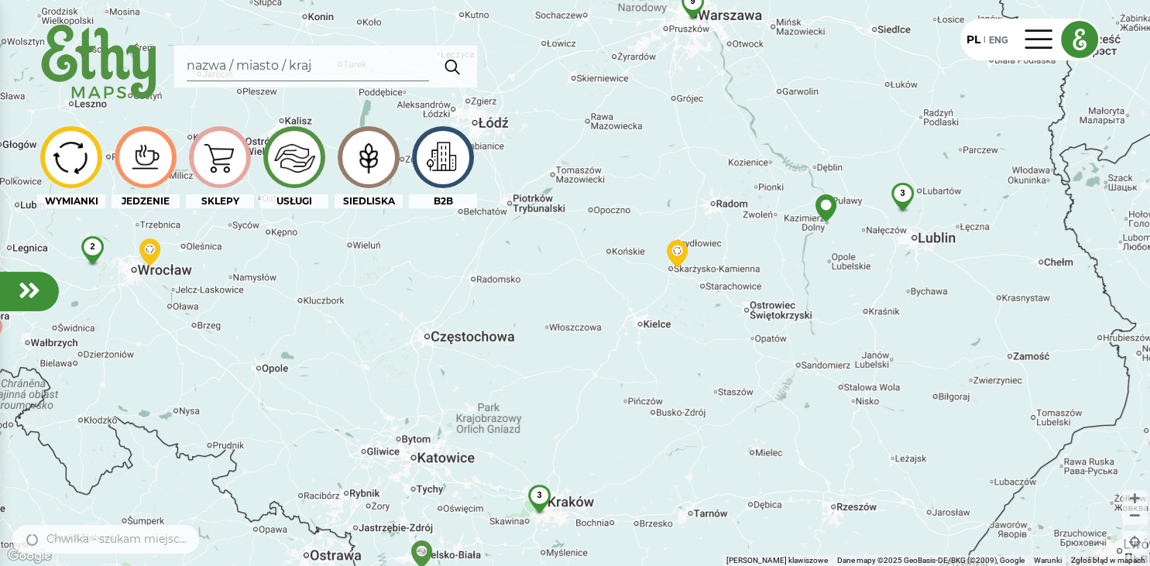
click at [304, 141] on img at bounding box center [294, 157] width 52 height 51
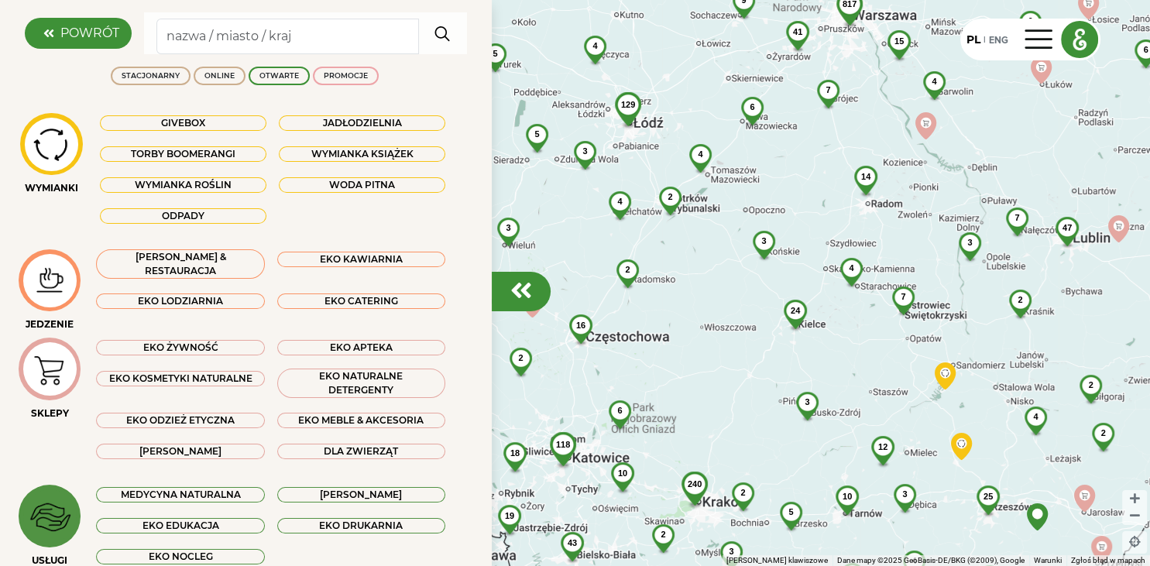
click at [515, 284] on em at bounding box center [521, 290] width 22 height 25
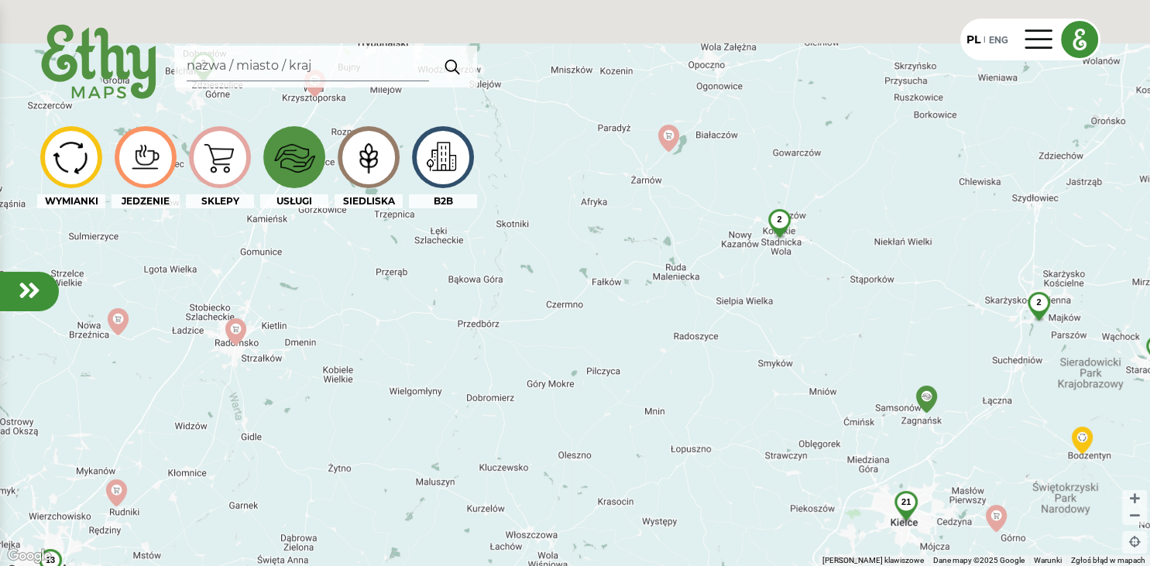
drag, startPoint x: 759, startPoint y: 219, endPoint x: 753, endPoint y: 333, distance: 114.0
click at [753, 333] on div "21 13 2 3 2 2" at bounding box center [575, 283] width 1150 height 566
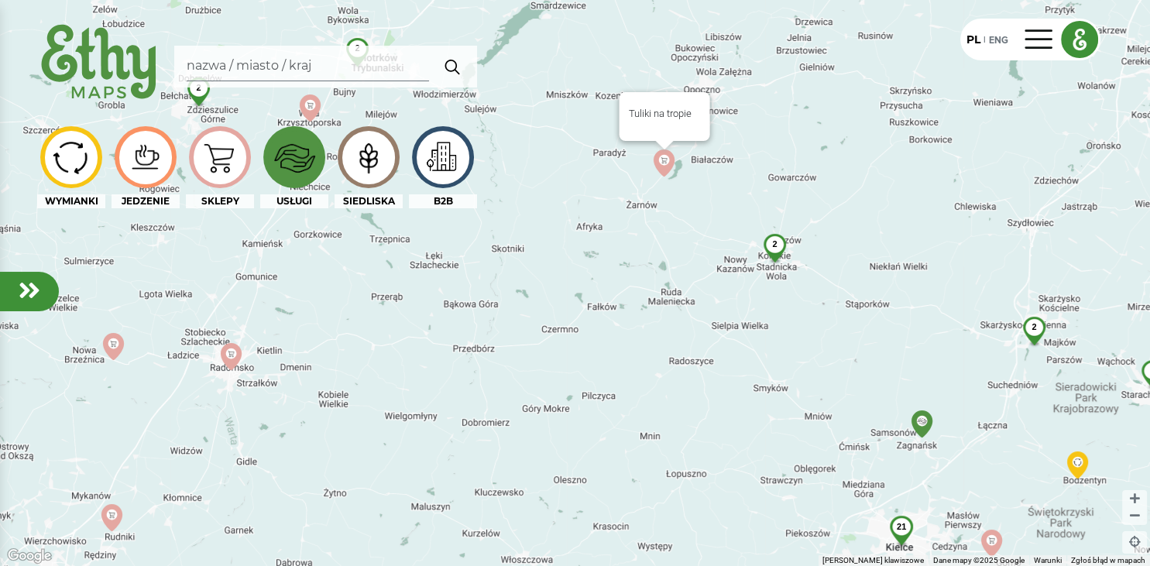
click at [667, 155] on img at bounding box center [663, 162] width 27 height 27
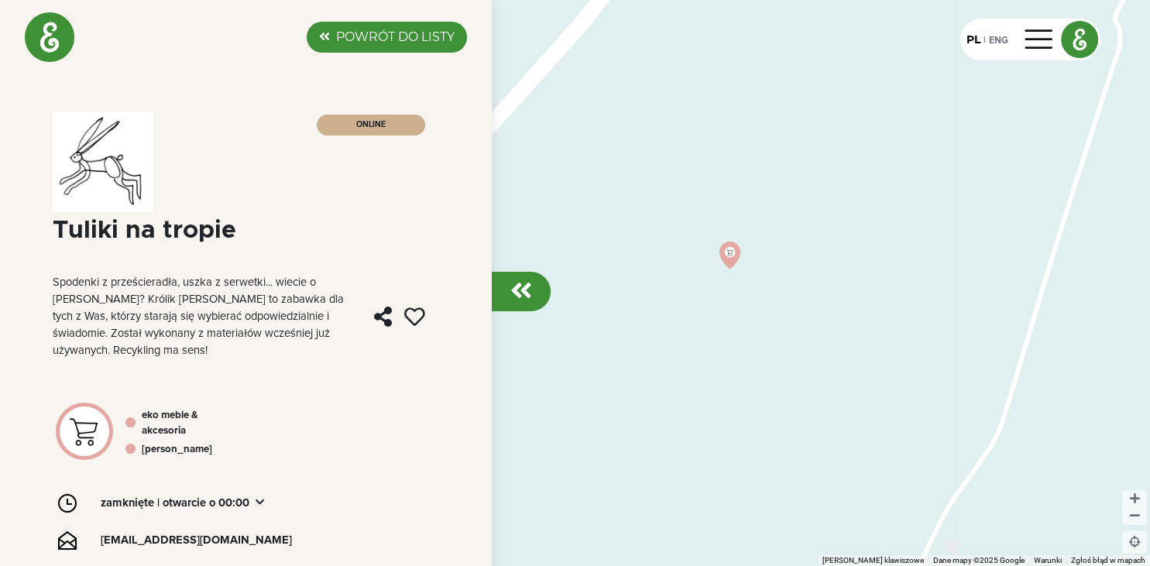
click at [522, 290] on em at bounding box center [521, 290] width 22 height 25
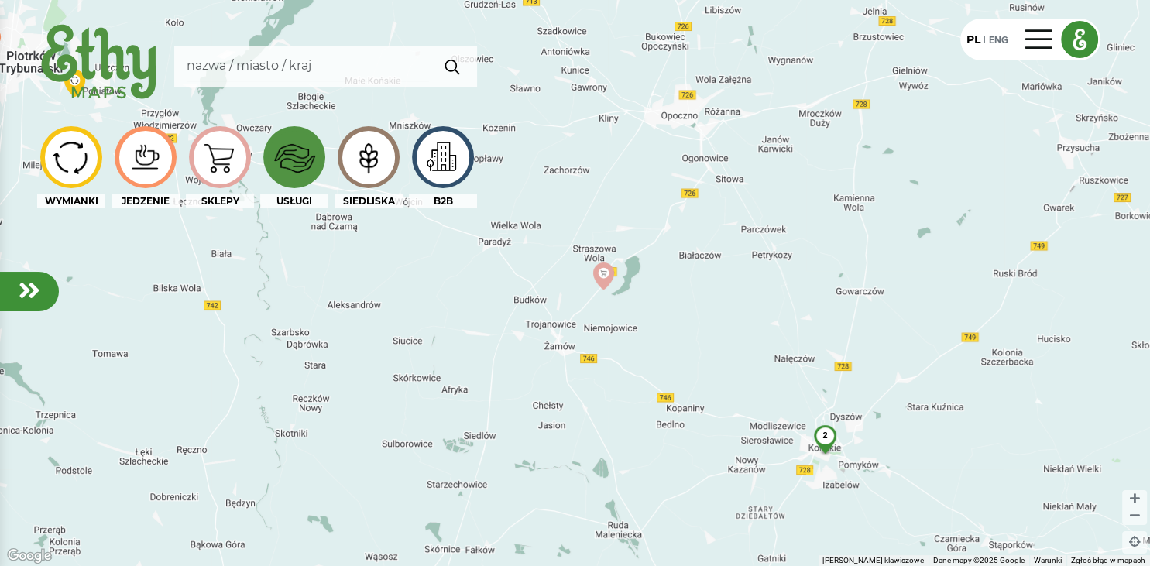
click at [828, 438] on div "2" at bounding box center [825, 435] width 41 height 21
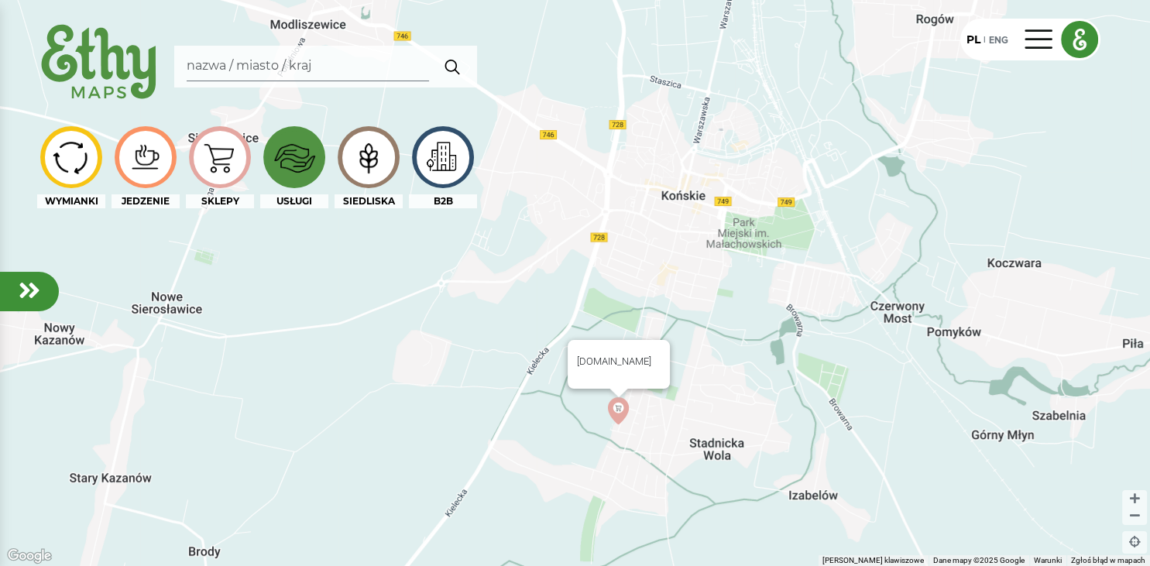
click at [622, 414] on img at bounding box center [618, 410] width 27 height 27
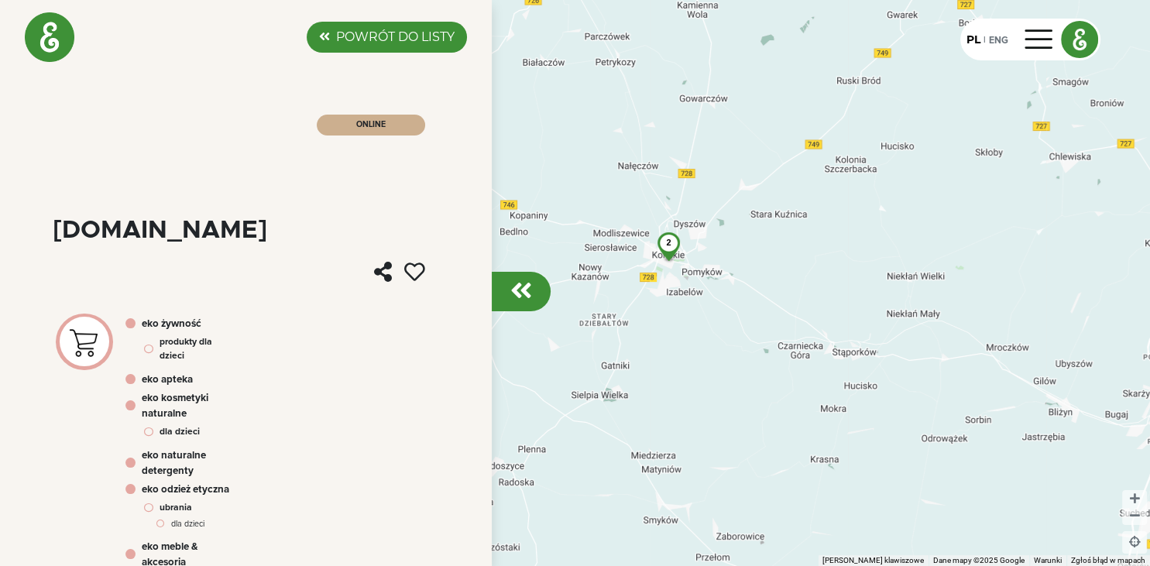
click at [670, 237] on div "2" at bounding box center [668, 242] width 41 height 21
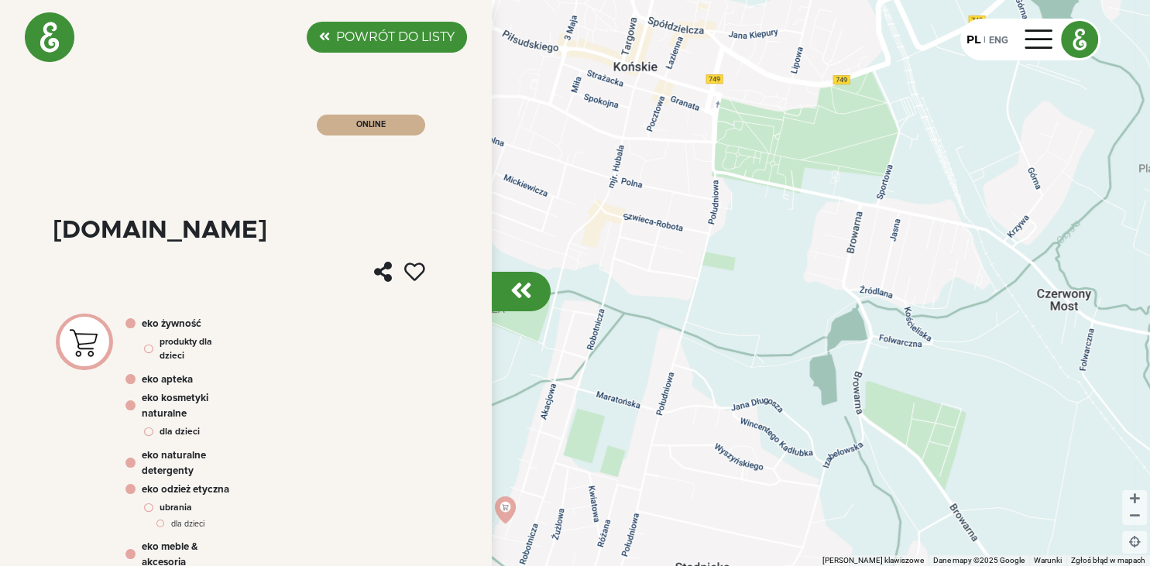
click at [537, 288] on div at bounding box center [521, 291] width 59 height 39
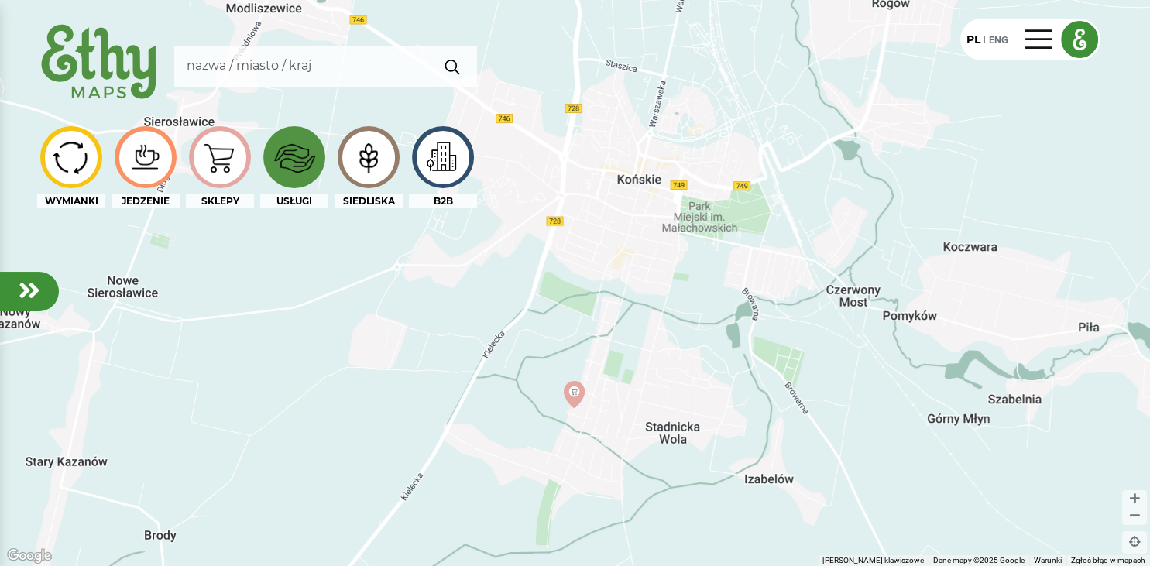
drag, startPoint x: 590, startPoint y: 291, endPoint x: 701, endPoint y: 273, distance: 112.2
click at [699, 273] on div at bounding box center [575, 283] width 1150 height 566
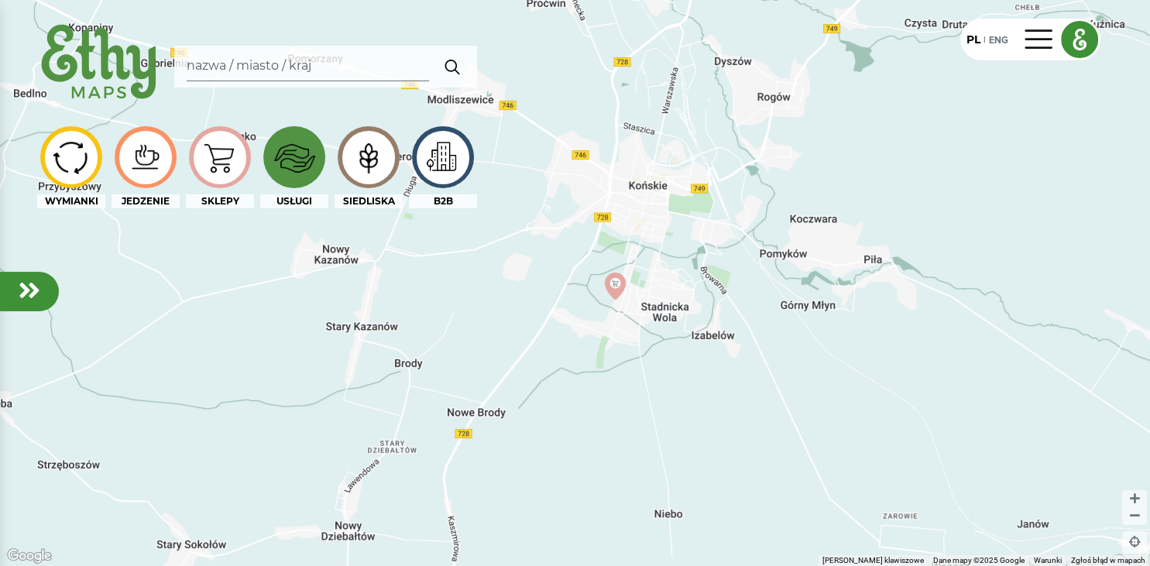
drag, startPoint x: 696, startPoint y: 227, endPoint x: 536, endPoint y: 212, distance: 161.0
click at [535, 212] on div at bounding box center [575, 283] width 1150 height 566
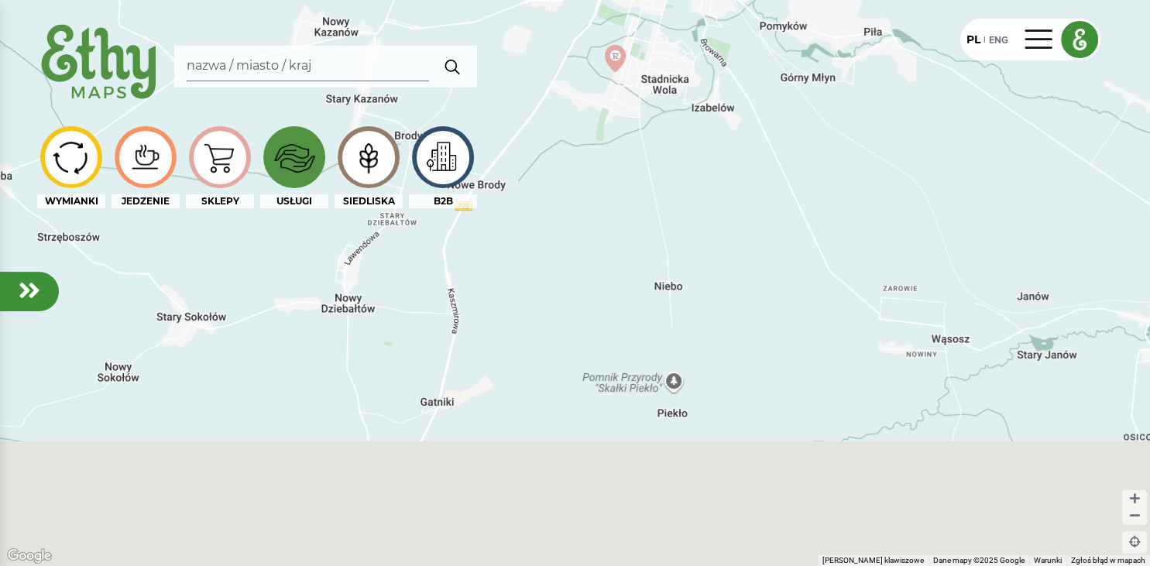
drag, startPoint x: 553, startPoint y: 420, endPoint x: 547, endPoint y: 153, distance: 267.2
click at [548, 190] on div at bounding box center [575, 283] width 1150 height 566
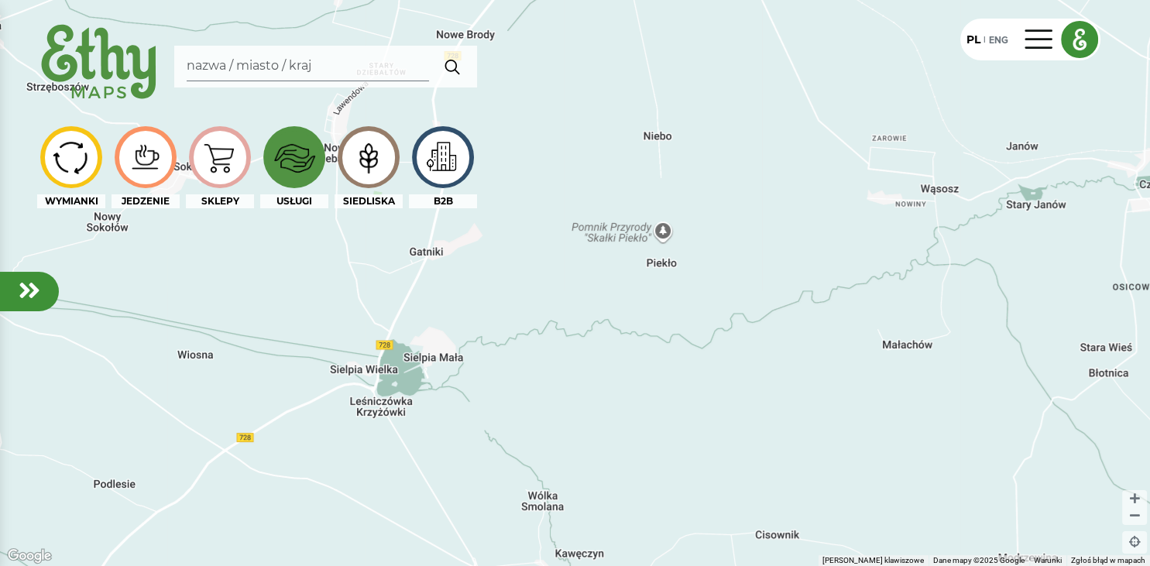
drag, startPoint x: 599, startPoint y: 175, endPoint x: 594, endPoint y: 379, distance: 204.5
click at [594, 379] on div at bounding box center [575, 283] width 1150 height 566
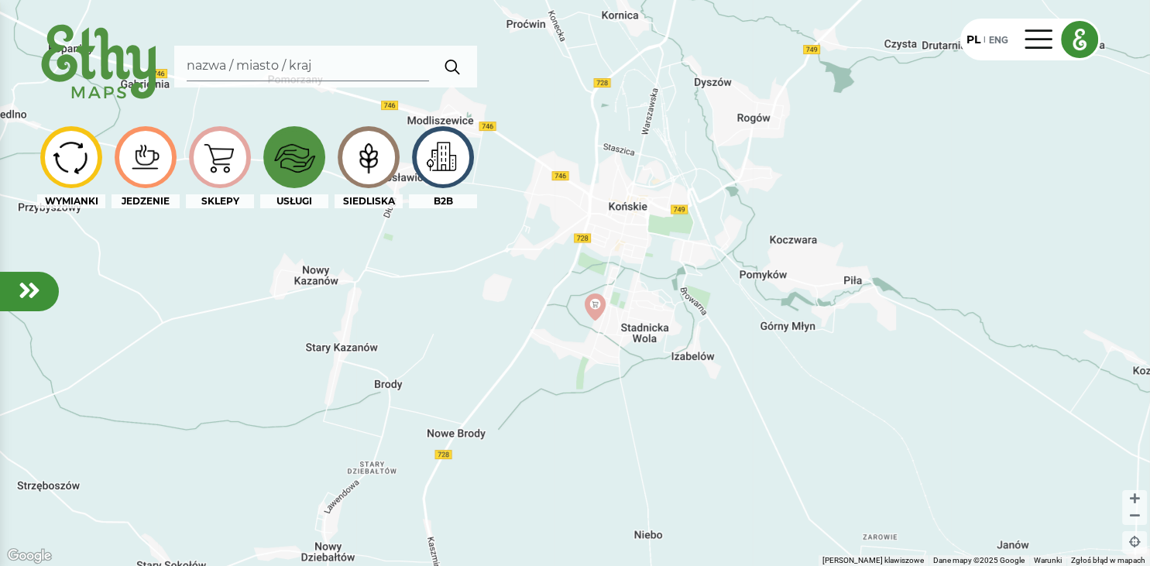
click at [30, 298] on em at bounding box center [30, 290] width 22 height 25
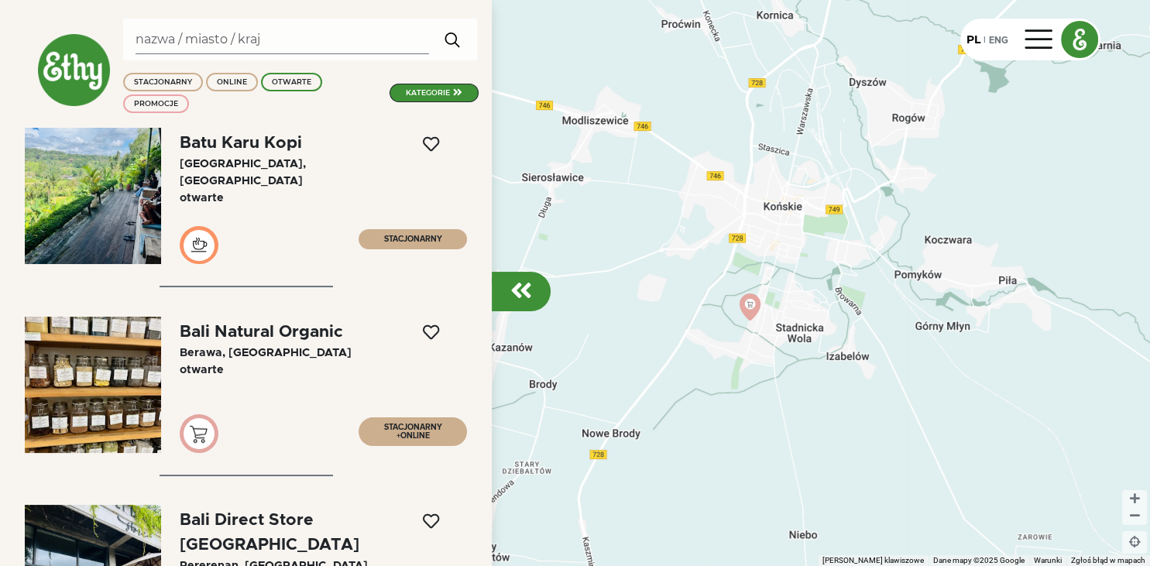
click at [527, 296] on em at bounding box center [521, 290] width 22 height 25
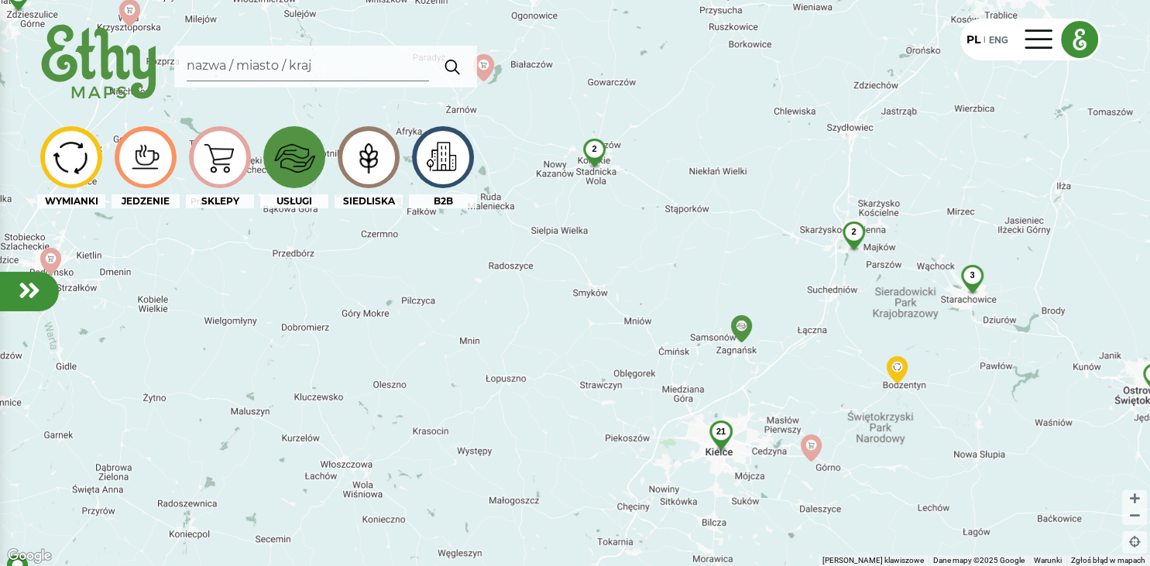
drag, startPoint x: 759, startPoint y: 348, endPoint x: 781, endPoint y: 178, distance: 171.1
click at [784, 211] on div "21 2 5 3 2 2 11 3 2" at bounding box center [575, 283] width 1150 height 566
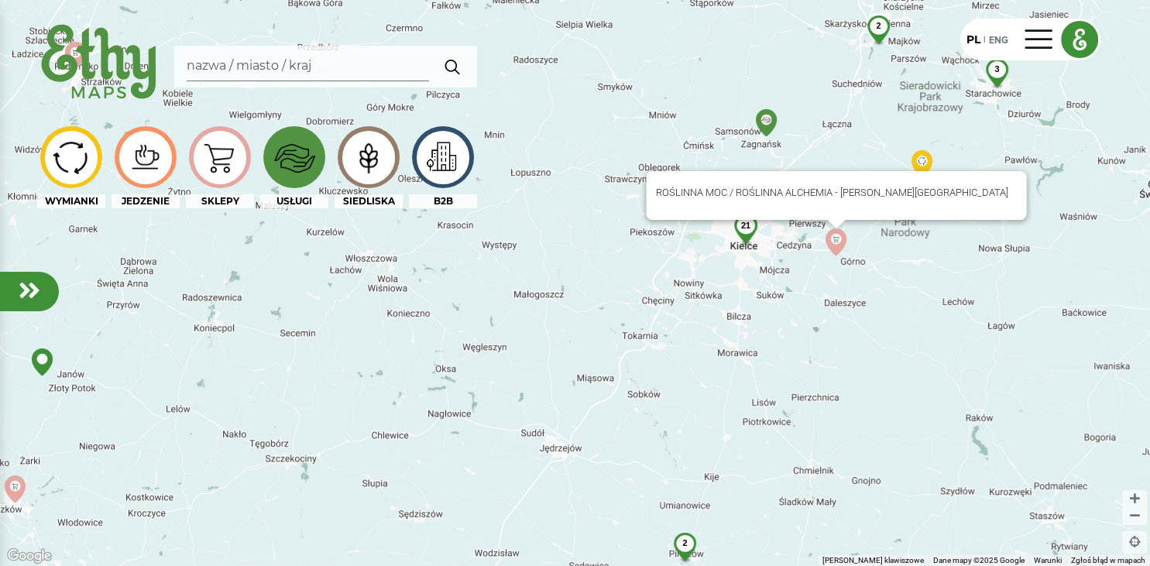
click at [832, 237] on img at bounding box center [835, 241] width 27 height 27
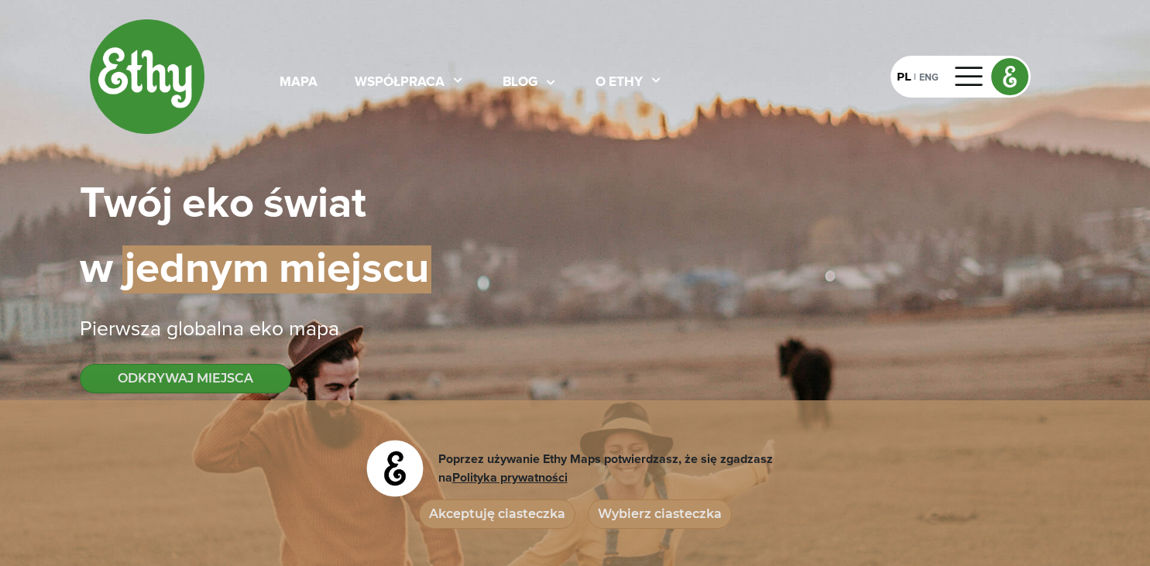
select select
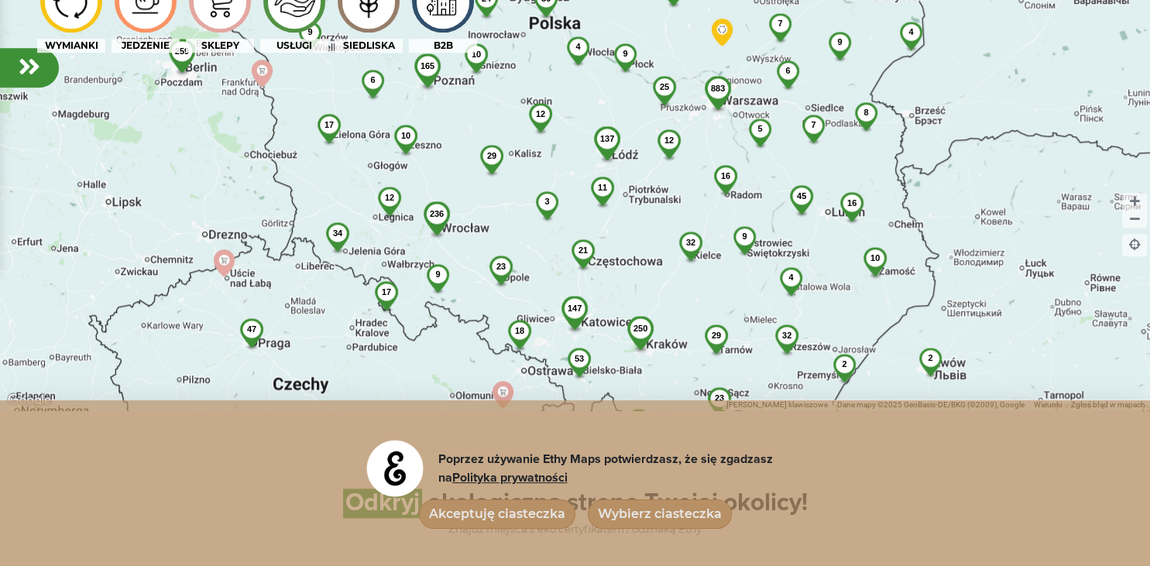
scroll to position [1189, 0]
click at [695, 241] on div "32" at bounding box center [690, 243] width 43 height 22
